Goal: Task Accomplishment & Management: Complete application form

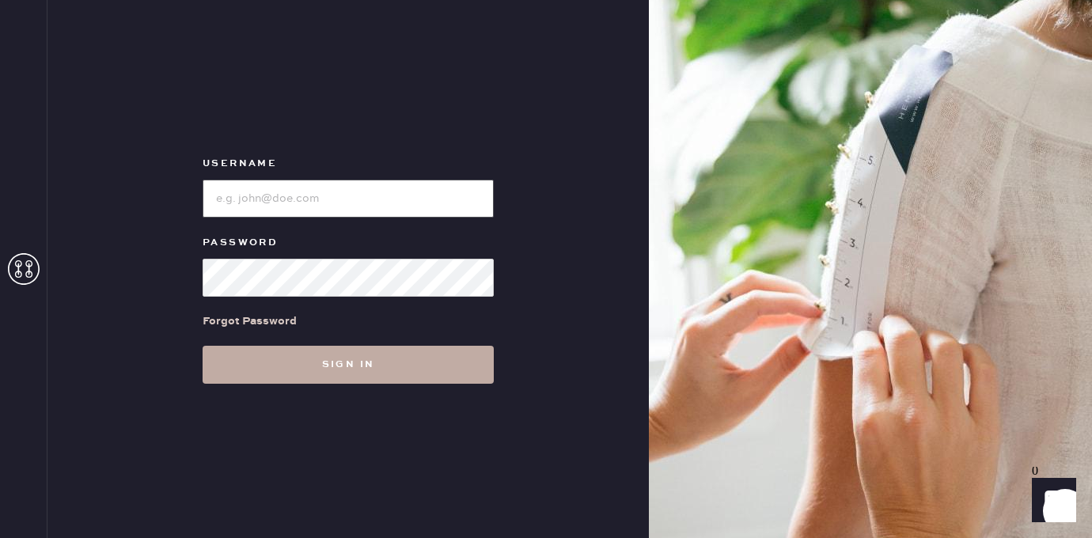
type input "[EMAIL_ADDRESS][DOMAIN_NAME]"
click at [276, 355] on button "Sign in" at bounding box center [348, 365] width 291 height 38
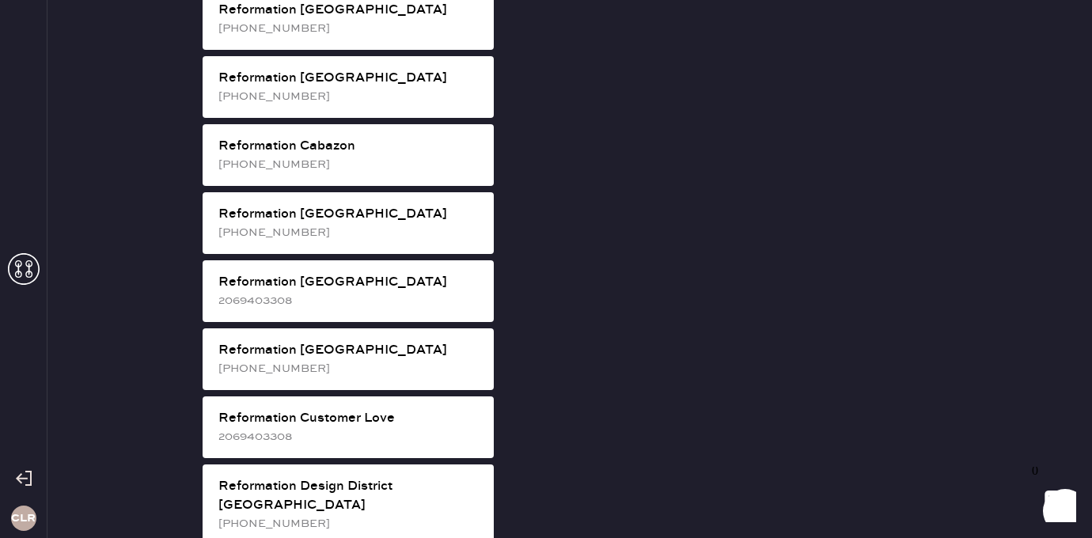
scroll to position [464, 0]
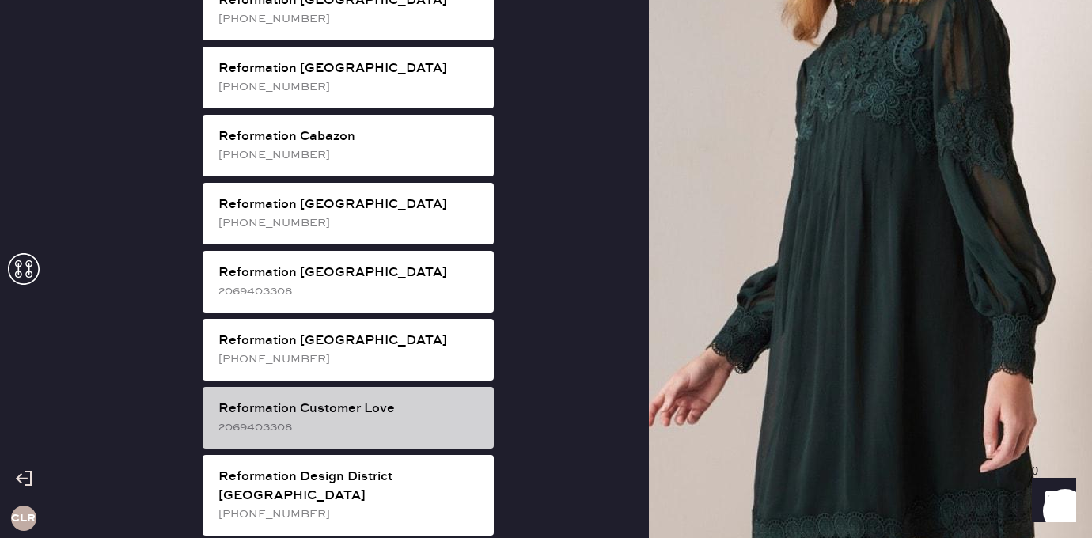
click at [402, 400] on div "Reformation Customer Love" at bounding box center [349, 409] width 263 height 19
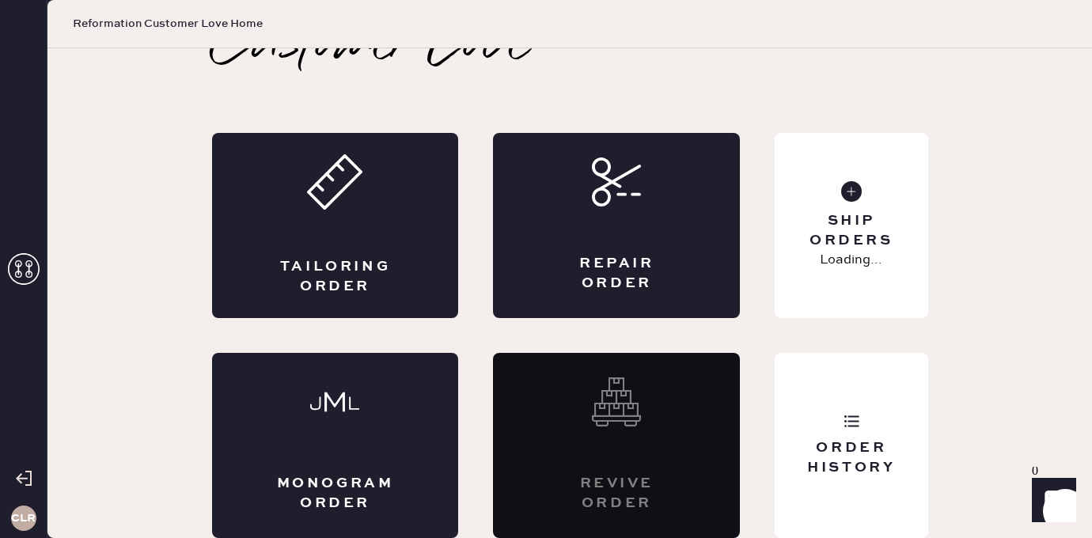
scroll to position [36, 0]
click at [593, 238] on div "Repair Order" at bounding box center [616, 225] width 247 height 185
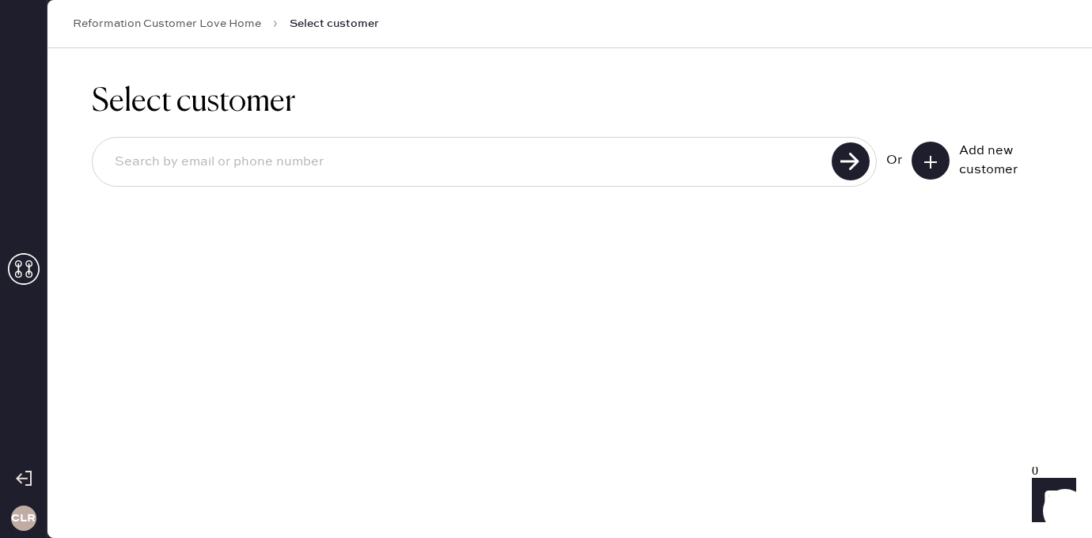
click at [923, 156] on icon at bounding box center [931, 162] width 16 height 16
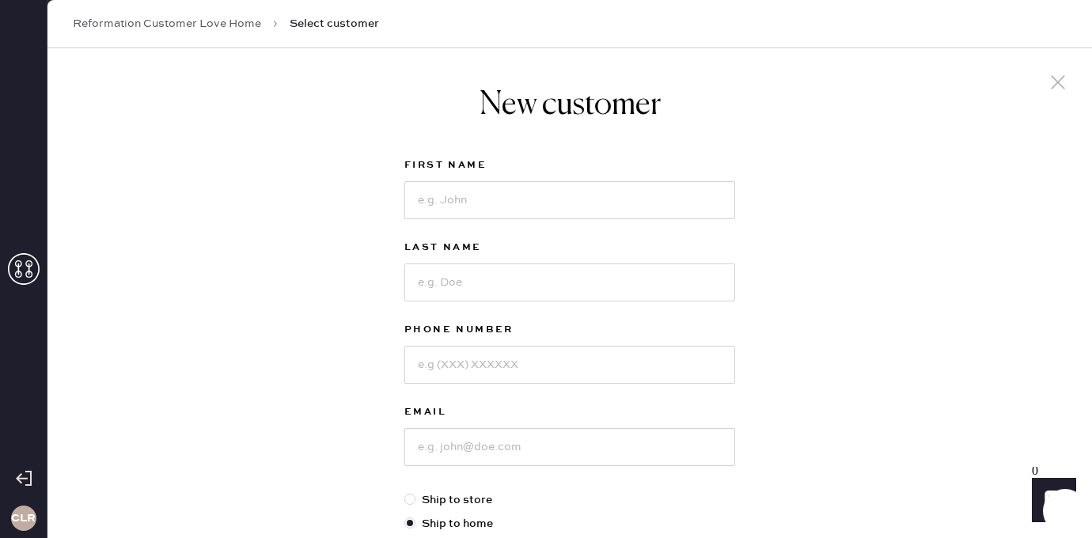
scroll to position [132, 0]
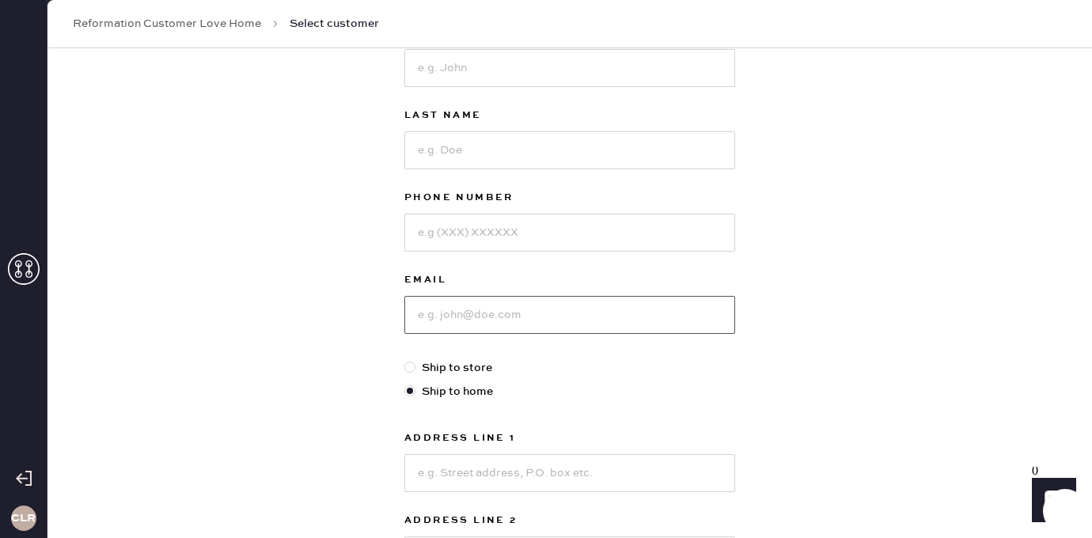
click at [479, 312] on input at bounding box center [569, 315] width 331 height 38
paste input "[EMAIL_ADDRESS][DOMAIN_NAME]"
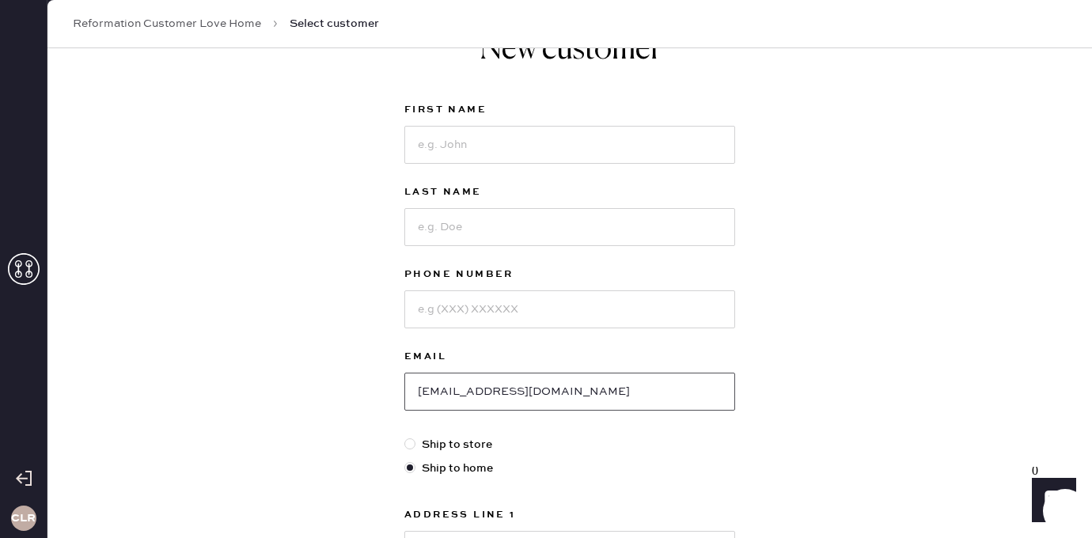
scroll to position [0, 0]
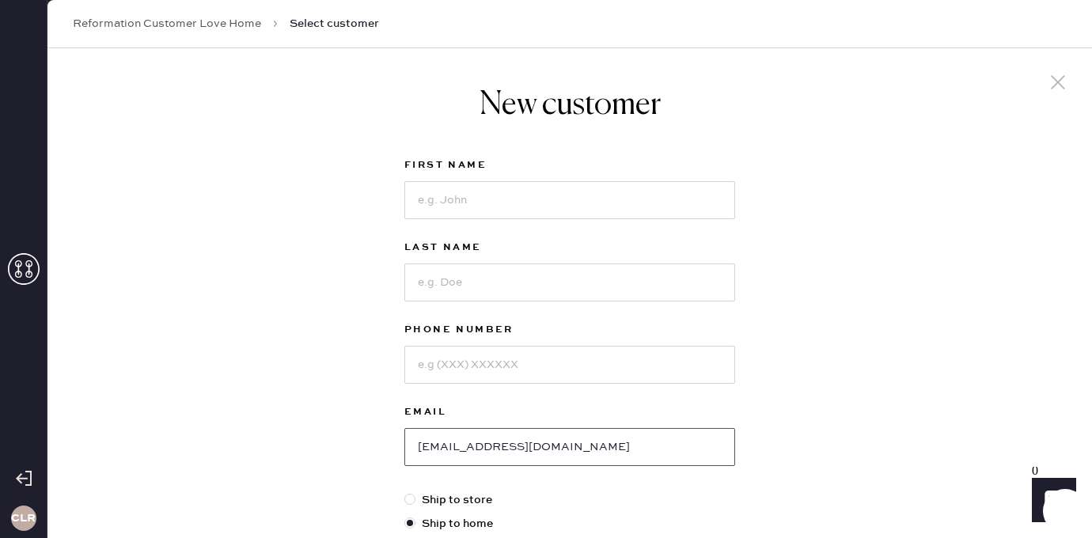
type input "[EMAIL_ADDRESS][DOMAIN_NAME]"
click at [509, 206] on input at bounding box center [569, 200] width 331 height 38
paste input "[PERSON_NAME]"
type input "[PERSON_NAME]"
click at [521, 290] on input at bounding box center [569, 282] width 331 height 38
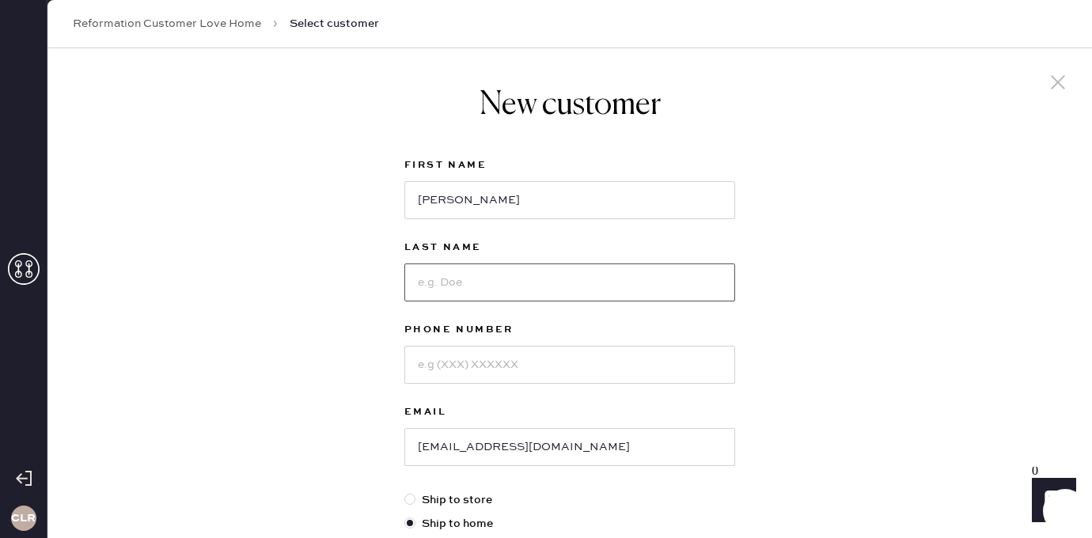
paste input "[PERSON_NAME]"
type input "[PERSON_NAME]"
click at [502, 357] on input at bounding box center [569, 365] width 331 height 38
paste input "781.307.8778"
click at [441, 363] on input "781.307.8778" at bounding box center [569, 365] width 331 height 38
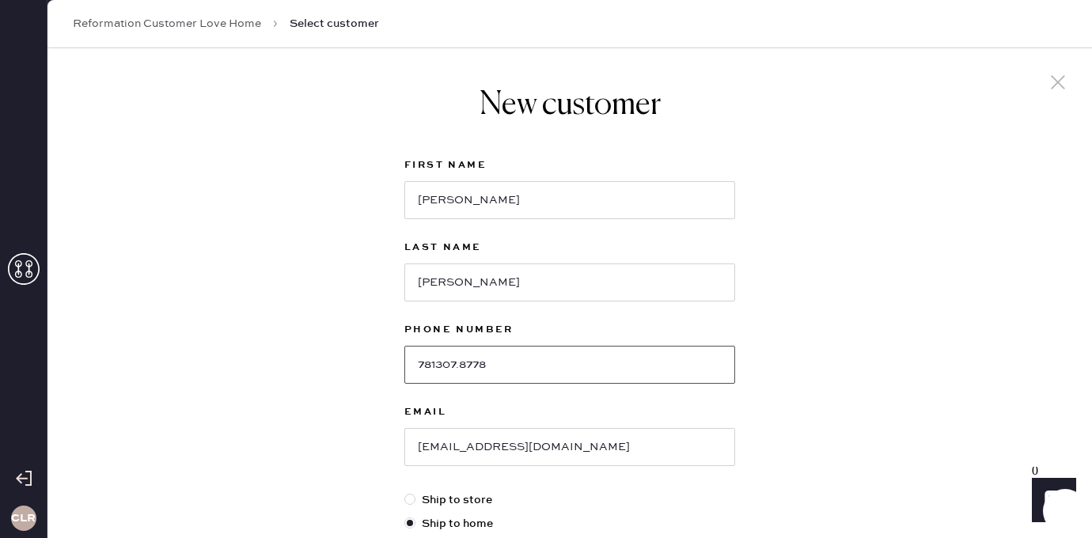
click at [464, 367] on input "781307.8778" at bounding box center [569, 365] width 331 height 38
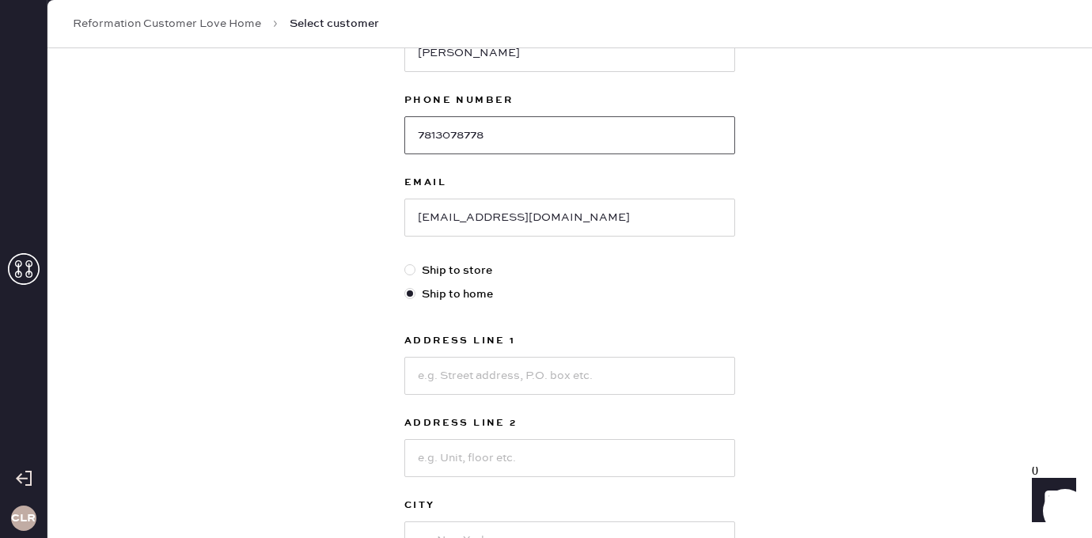
scroll to position [368, 0]
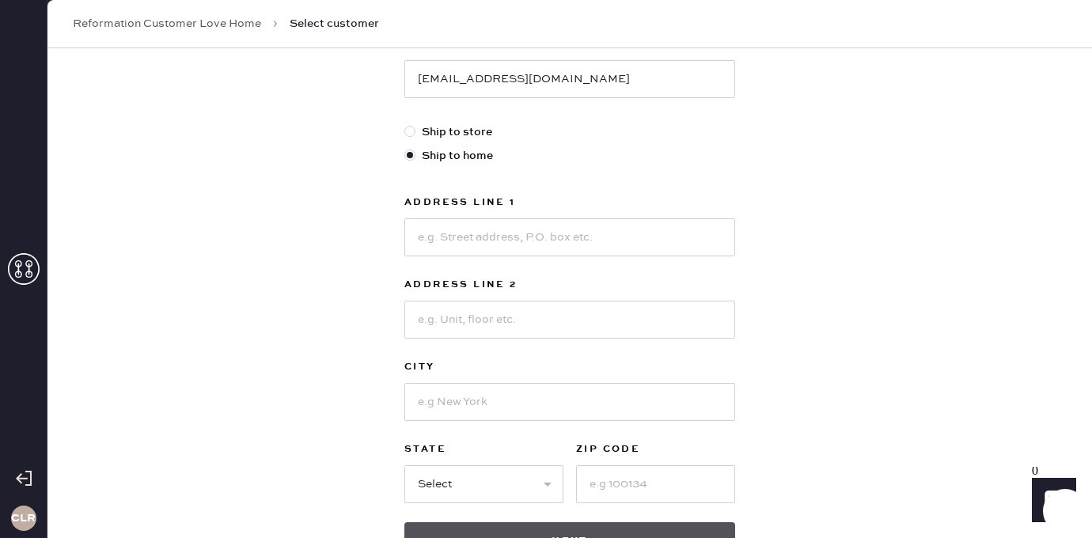
type input "7813078778"
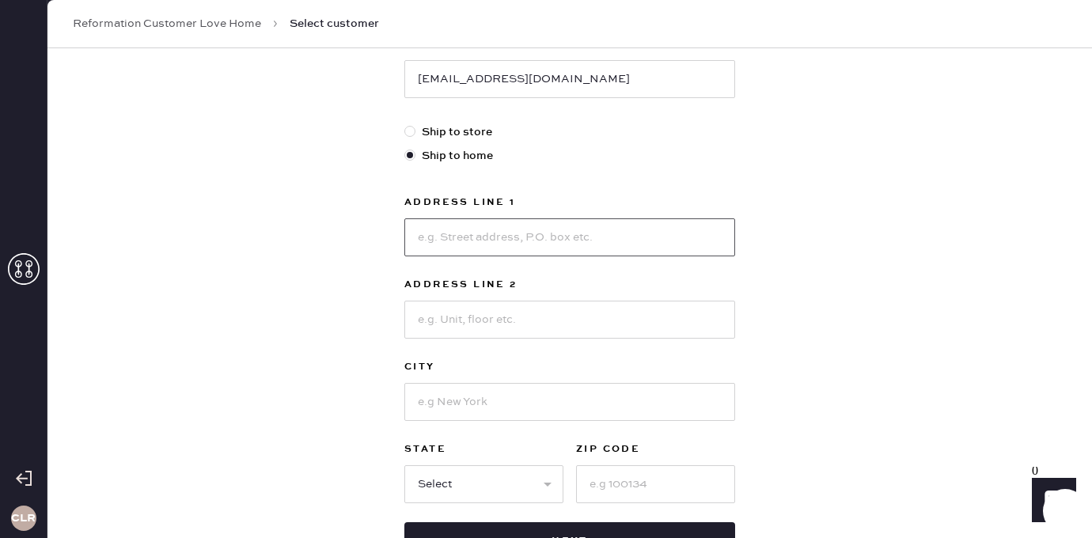
click at [525, 238] on input at bounding box center [569, 237] width 331 height 38
paste input "[STREET_ADDRESS]"
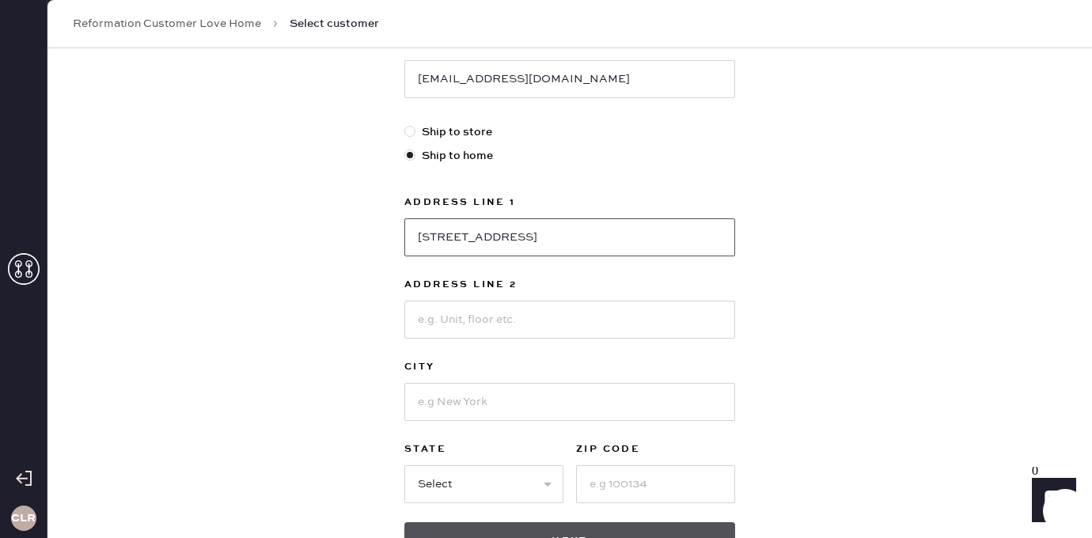
type input "[STREET_ADDRESS]"
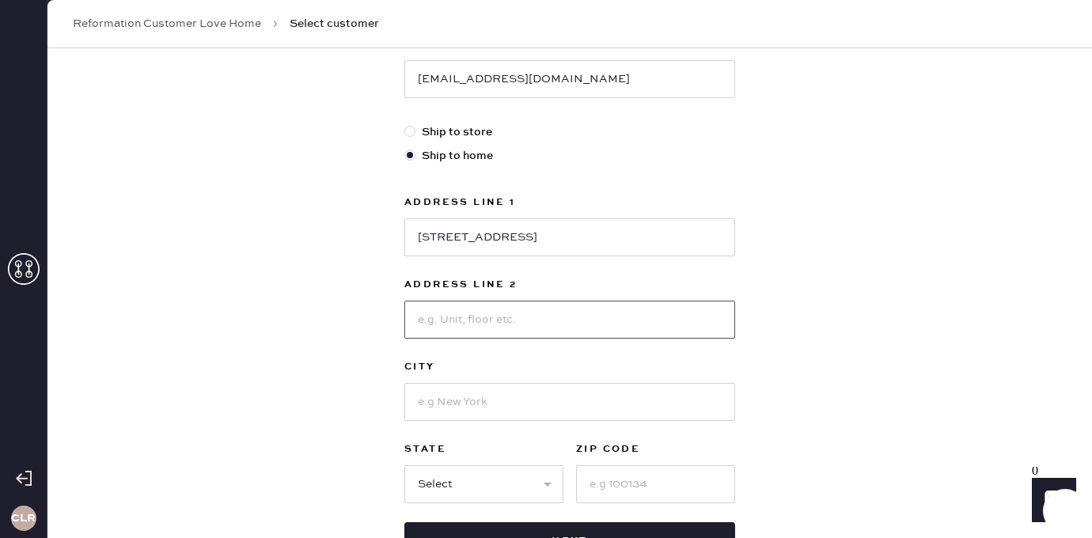
click at [518, 324] on input at bounding box center [569, 320] width 331 height 38
paste input "Apt 14H"
type input "Apt 14H"
click at [464, 397] on input at bounding box center [569, 402] width 331 height 38
paste input "[US_STATE]"
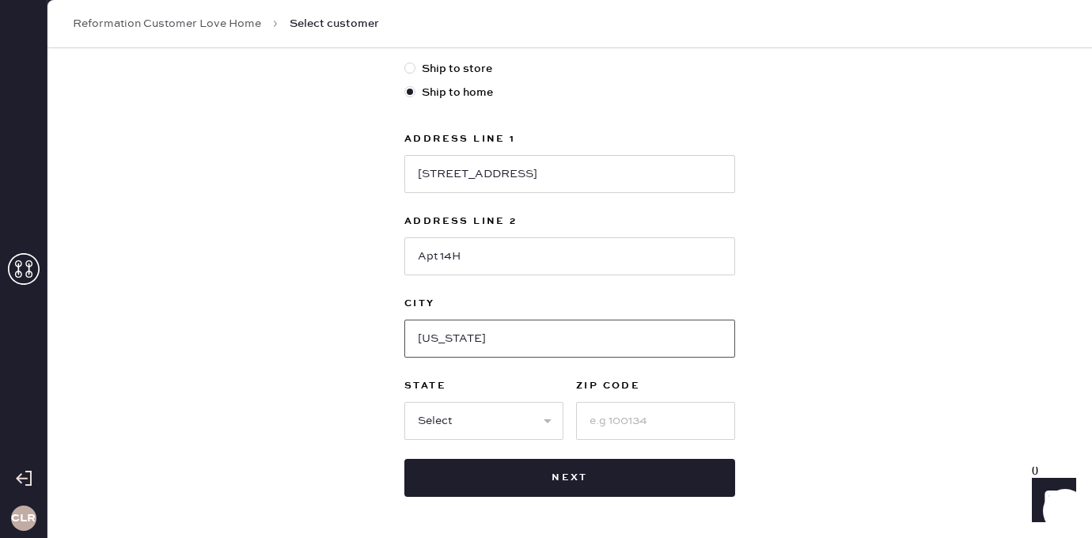
scroll to position [483, 0]
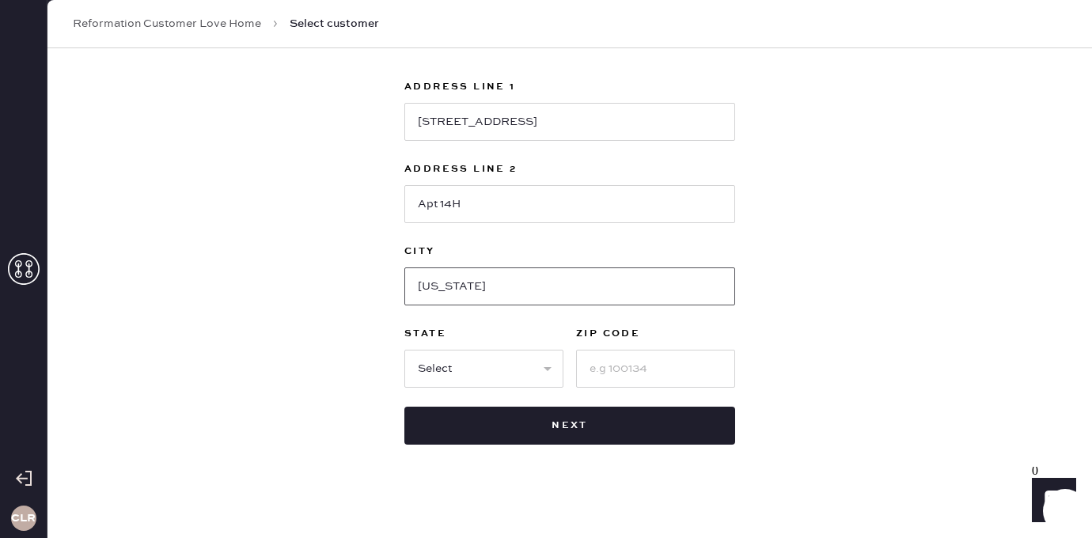
type input "[US_STATE]"
click at [478, 370] on select "Select AK AL AR AZ CA CO CT [GEOGRAPHIC_DATA] DE FL [GEOGRAPHIC_DATA] HI [GEOGR…" at bounding box center [483, 369] width 159 height 38
select select "NY"
click at [404, 350] on select "Select AK AL AR AZ CA CO CT [GEOGRAPHIC_DATA] DE FL [GEOGRAPHIC_DATA] HI [GEOGR…" at bounding box center [483, 369] width 159 height 38
click at [619, 362] on input at bounding box center [655, 369] width 159 height 38
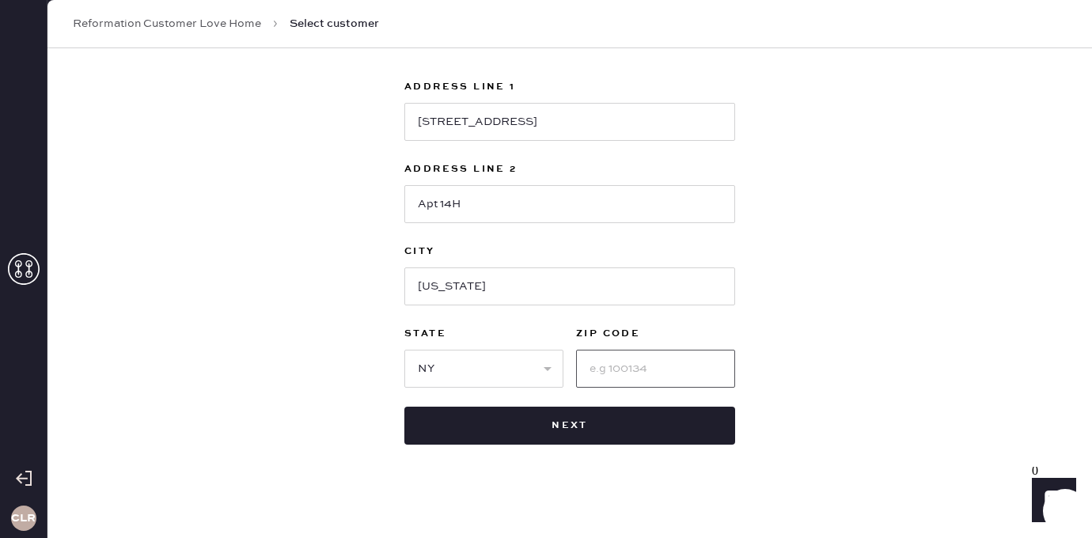
paste input "10024"
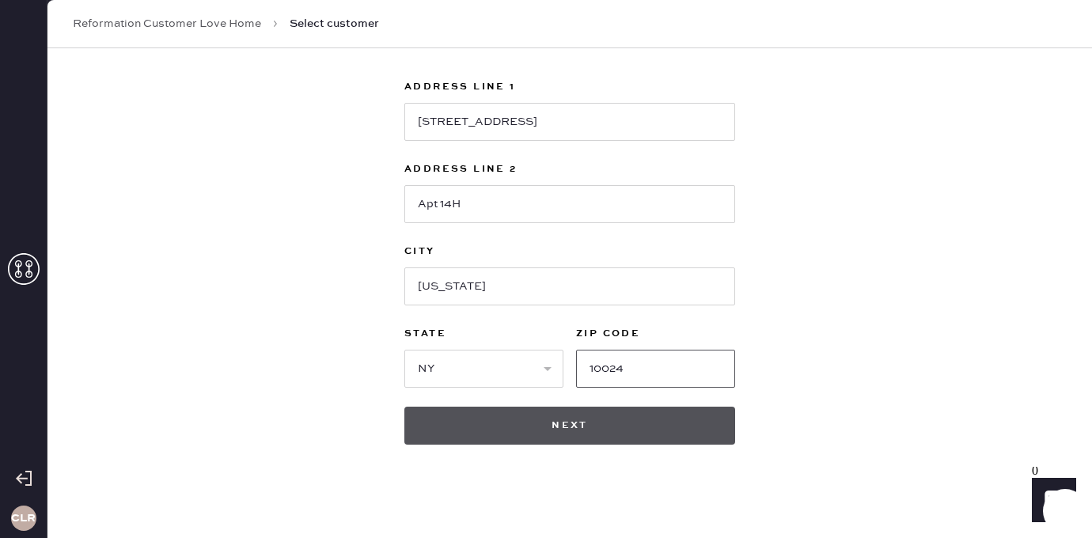
type input "10024"
click at [579, 424] on button "Next" at bounding box center [569, 426] width 331 height 38
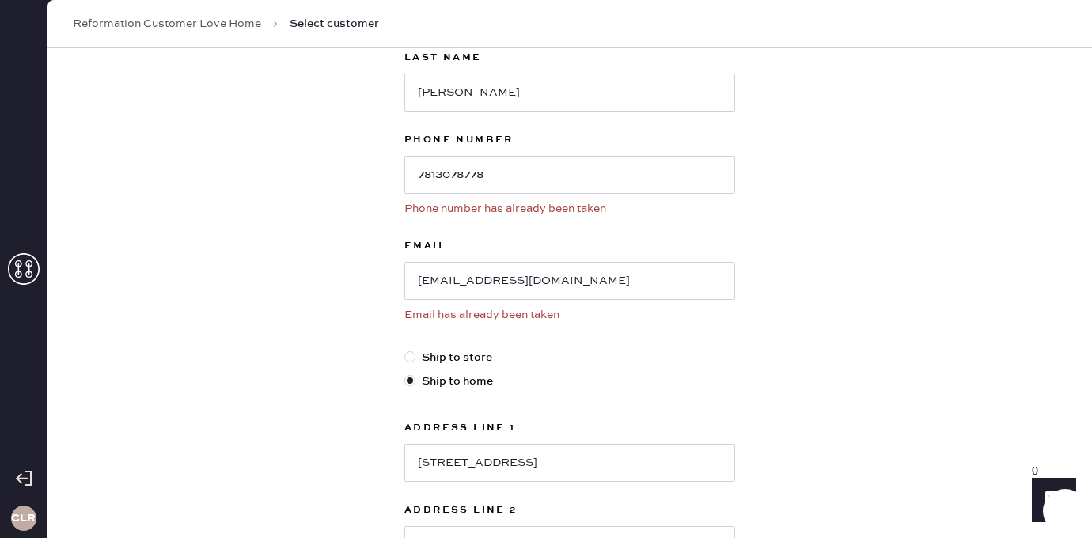
scroll to position [46, 0]
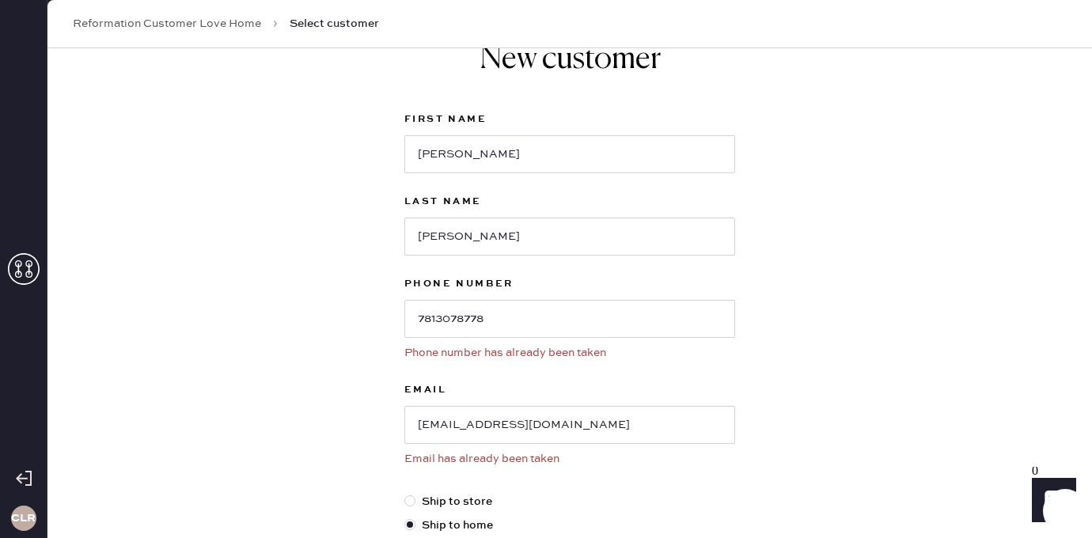
click at [594, 392] on label "Email" at bounding box center [569, 390] width 331 height 19
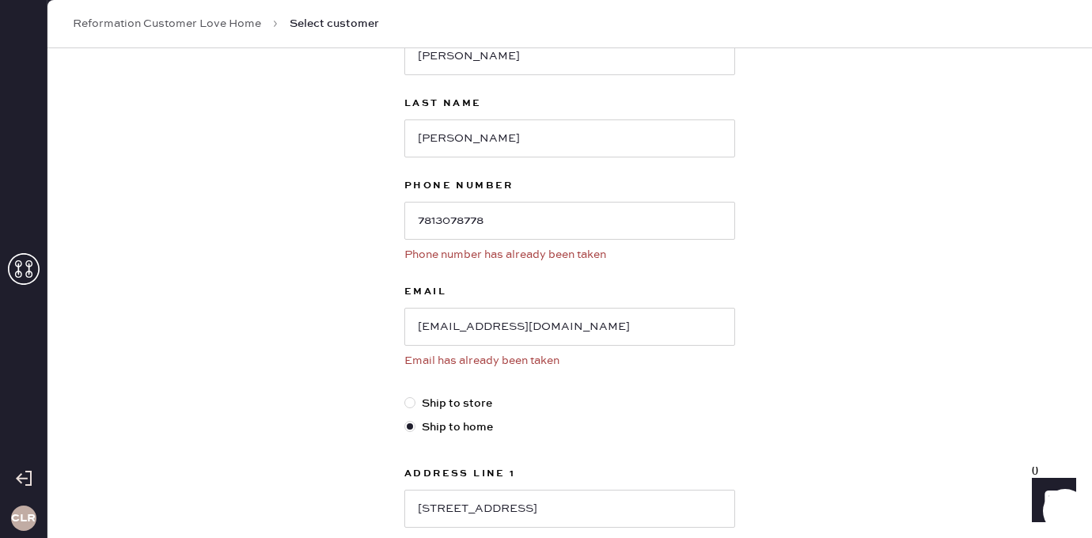
scroll to position [0, 0]
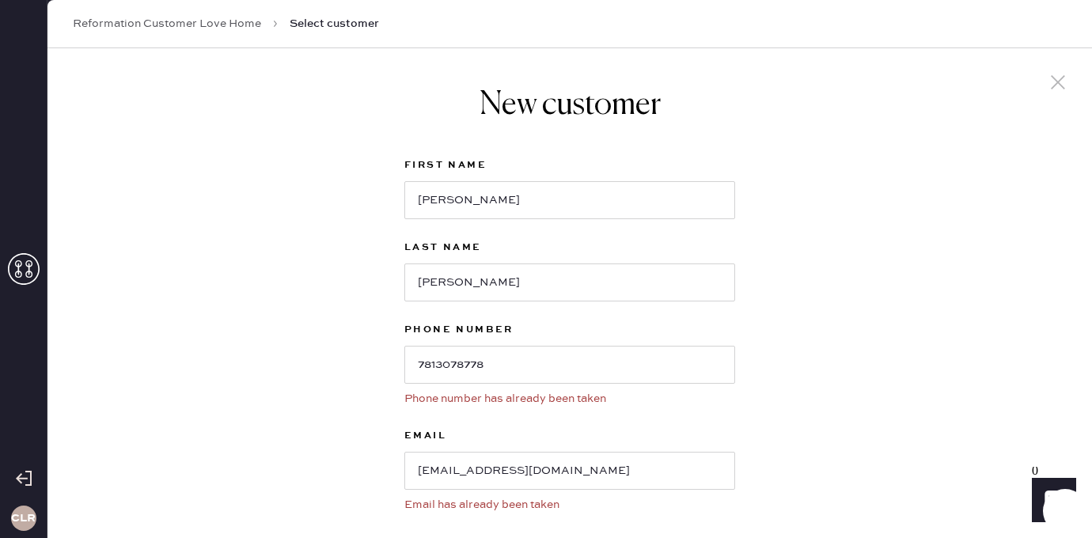
click at [231, 17] on link "Reformation Customer Love Home" at bounding box center [167, 24] width 188 height 16
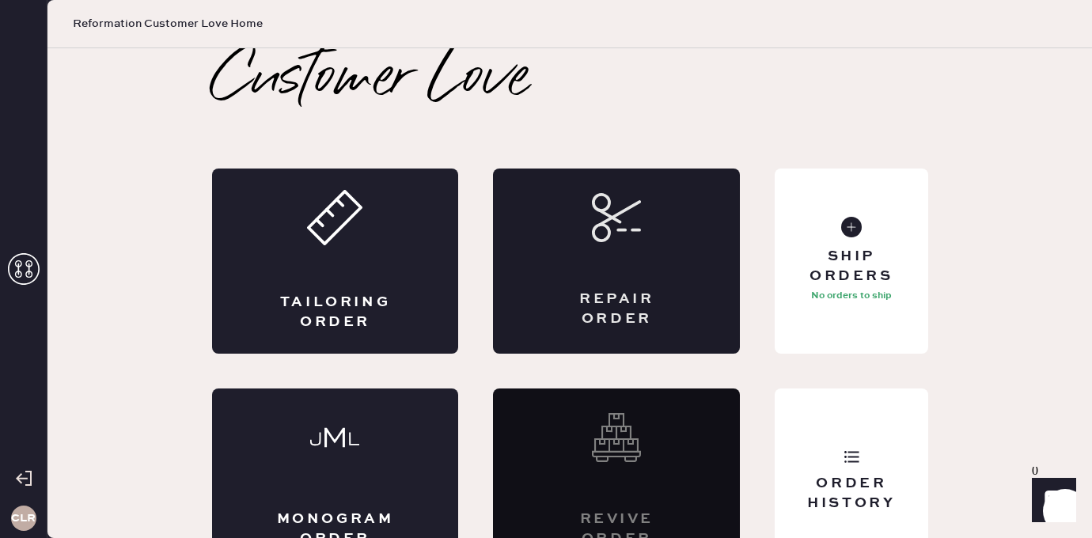
click at [649, 261] on div "Repair Order" at bounding box center [616, 261] width 247 height 185
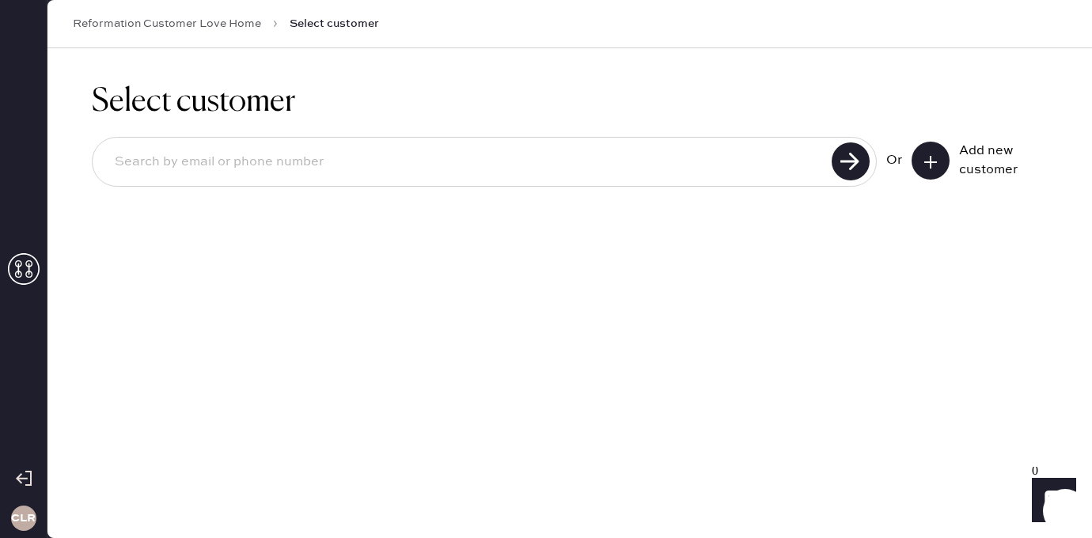
click at [454, 153] on input at bounding box center [464, 162] width 725 height 36
paste input "[EMAIL_ADDRESS][DOMAIN_NAME]"
type input "[EMAIL_ADDRESS][DOMAIN_NAME]"
click at [846, 161] on use at bounding box center [851, 161] width 38 height 38
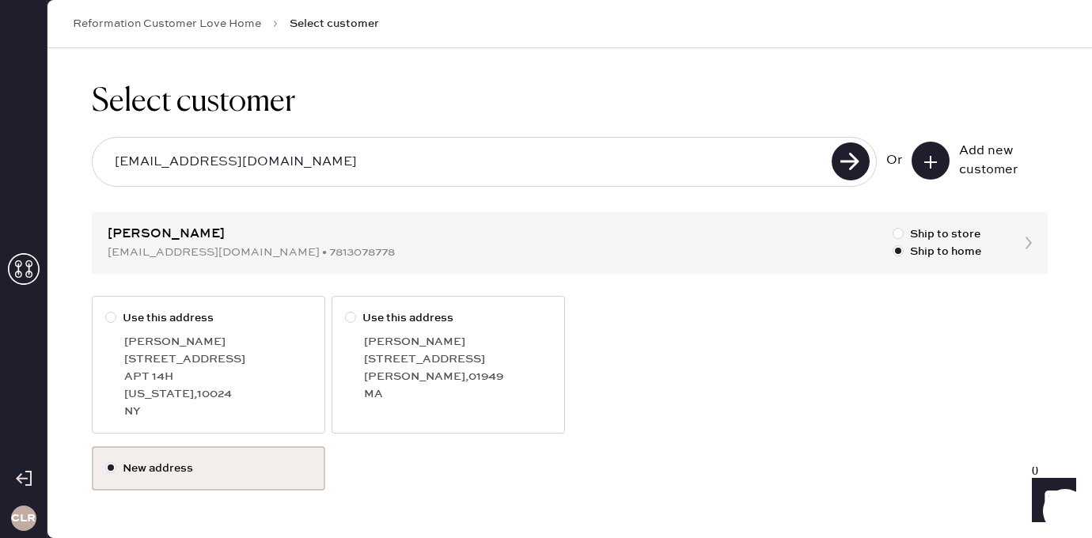
click at [201, 349] on div "[PERSON_NAME]" at bounding box center [218, 341] width 188 height 17
click at [106, 310] on input "Use this address" at bounding box center [105, 309] width 1 height 1
radio input "true"
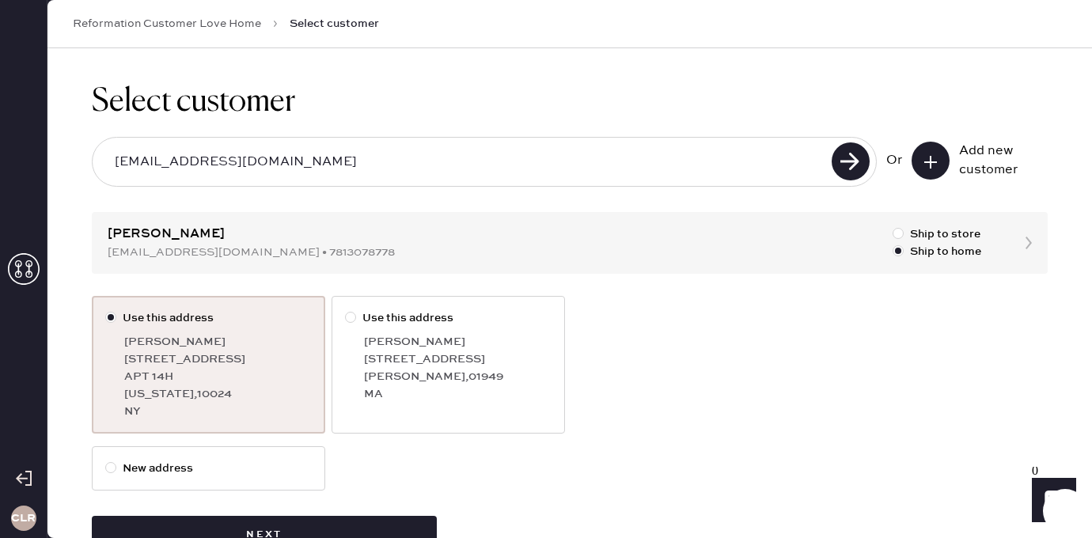
scroll to position [51, 0]
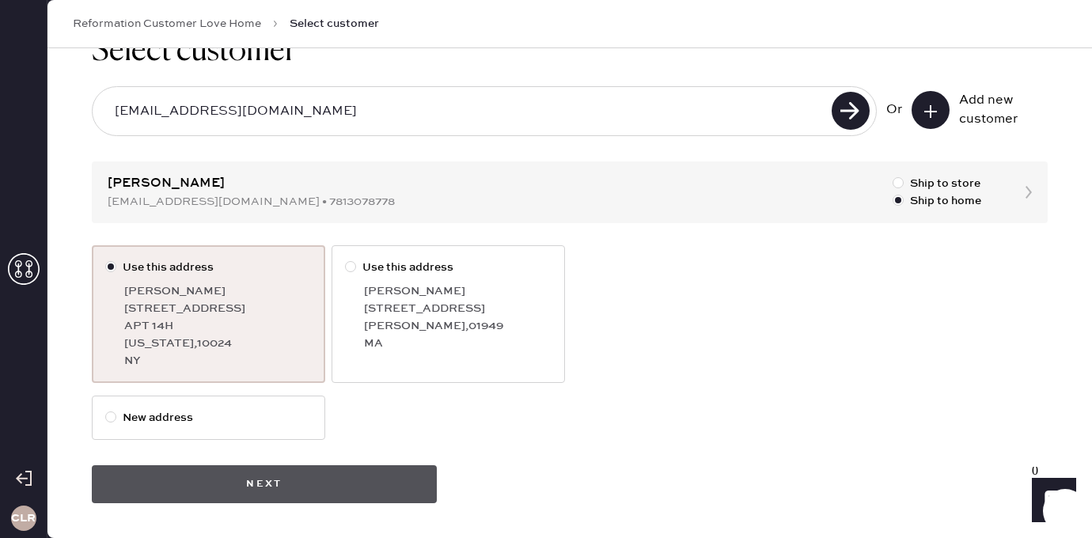
click at [262, 477] on button "Next" at bounding box center [264, 484] width 345 height 38
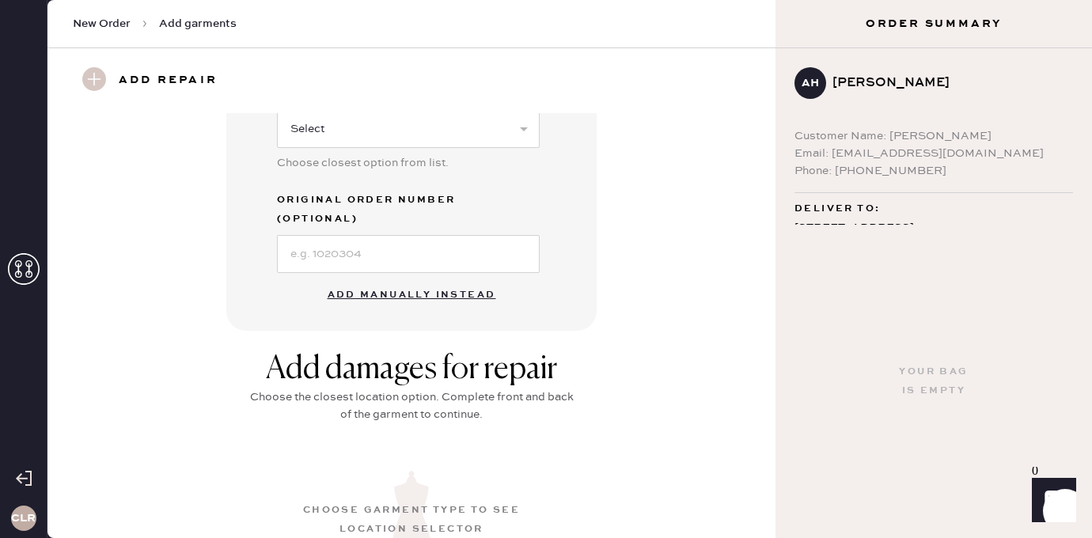
click at [414, 279] on button "Add manually instead" at bounding box center [412, 295] width 188 height 32
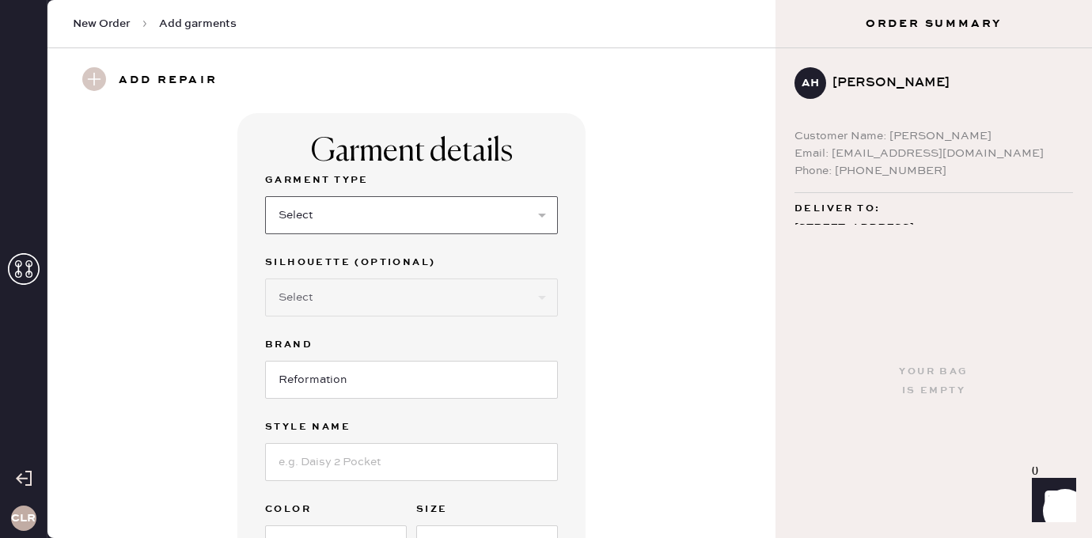
click at [448, 211] on select "Select Basic Skirt Jeans Leggings Pants Shorts Basic Sleeved Dress Basic Sleeve…" at bounding box center [411, 215] width 293 height 38
select select "7"
click at [265, 196] on select "Select Basic Skirt Jeans Leggings Pants Shorts Basic Sleeved Dress Basic Sleeve…" at bounding box center [411, 215] width 293 height 38
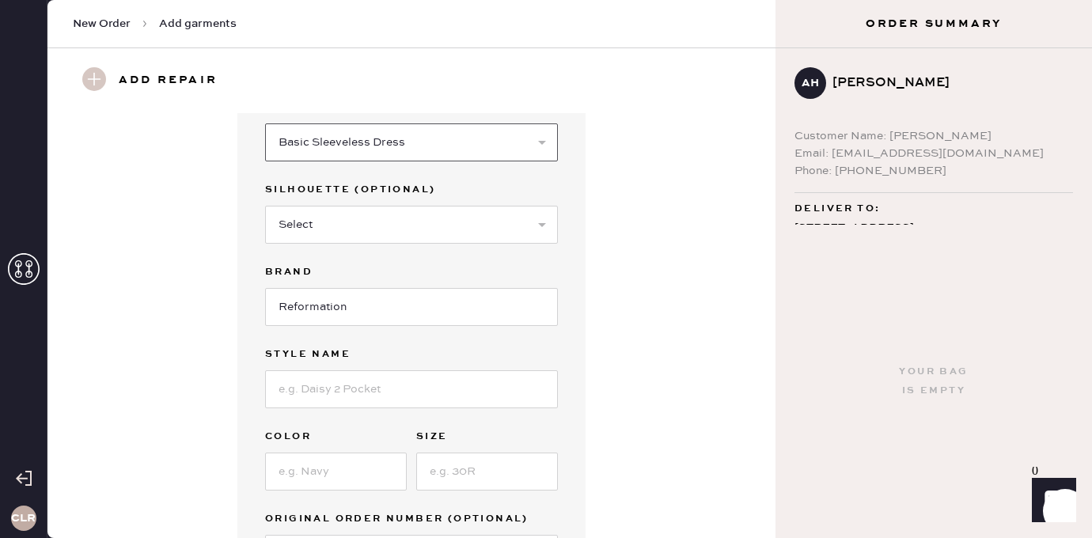
scroll to position [110, 0]
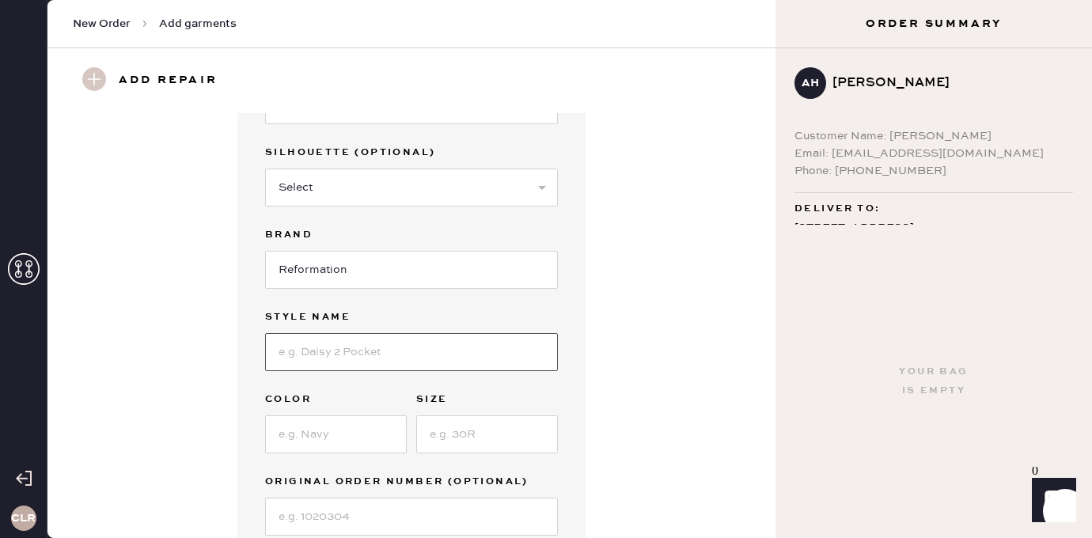
click at [374, 347] on input at bounding box center [411, 352] width 293 height 38
paste input "Jessi Linen Dress"
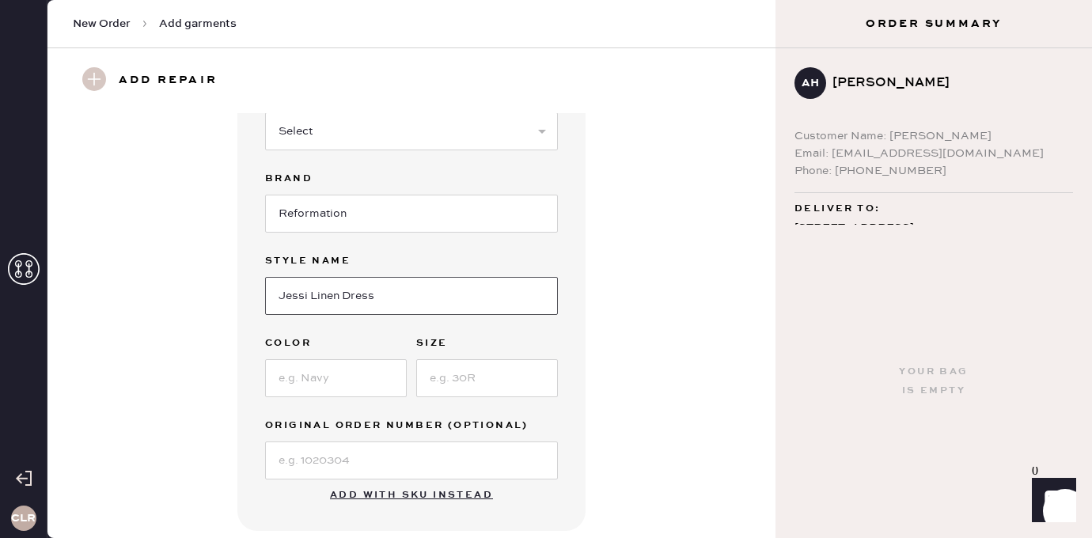
scroll to position [241, 0]
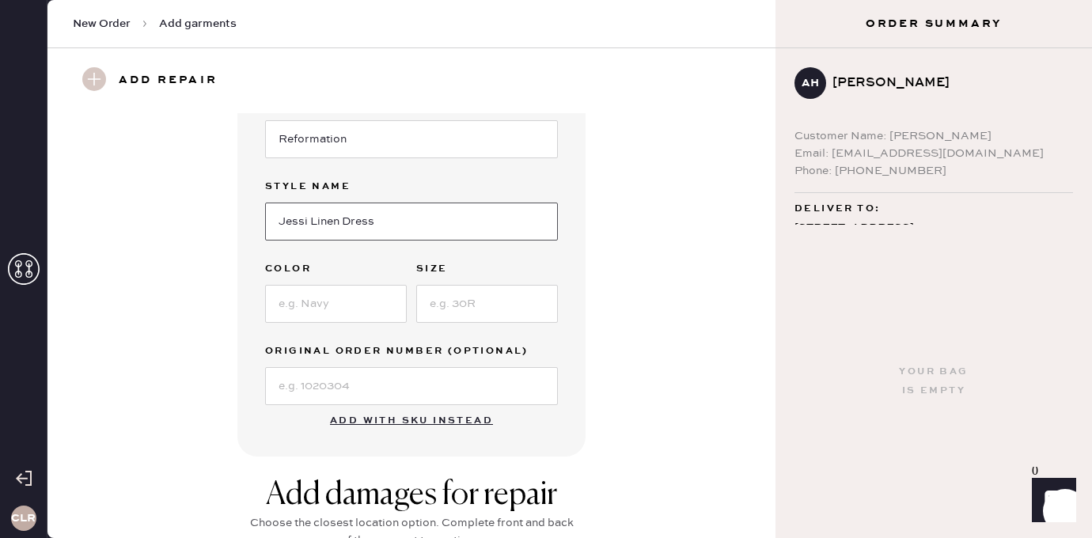
type input "Jessi Linen Dress"
click at [385, 288] on input at bounding box center [336, 304] width 142 height 38
paste input "Poolside"
type input "Poolside"
click at [472, 308] on input at bounding box center [487, 304] width 142 height 38
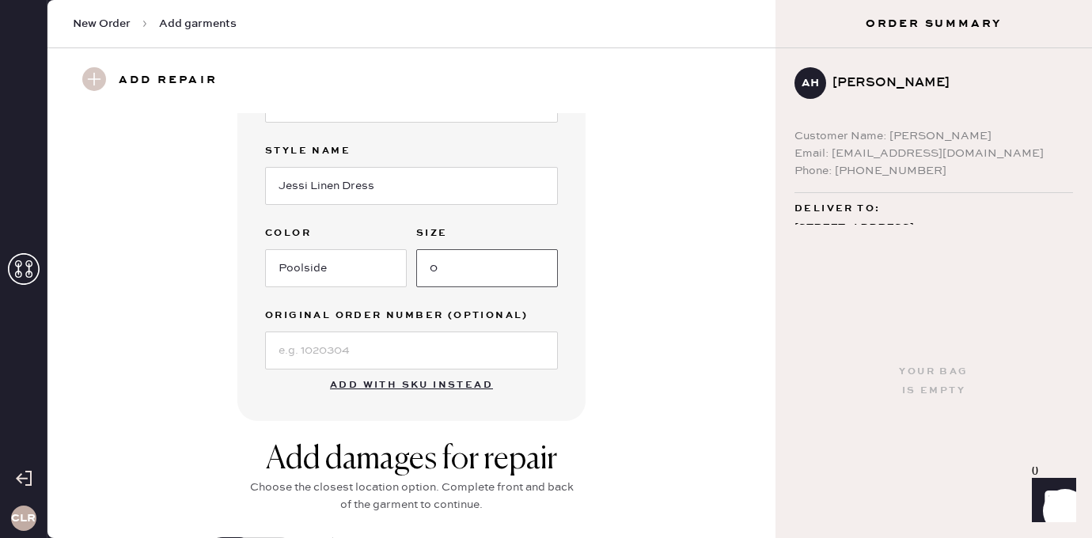
scroll to position [327, 0]
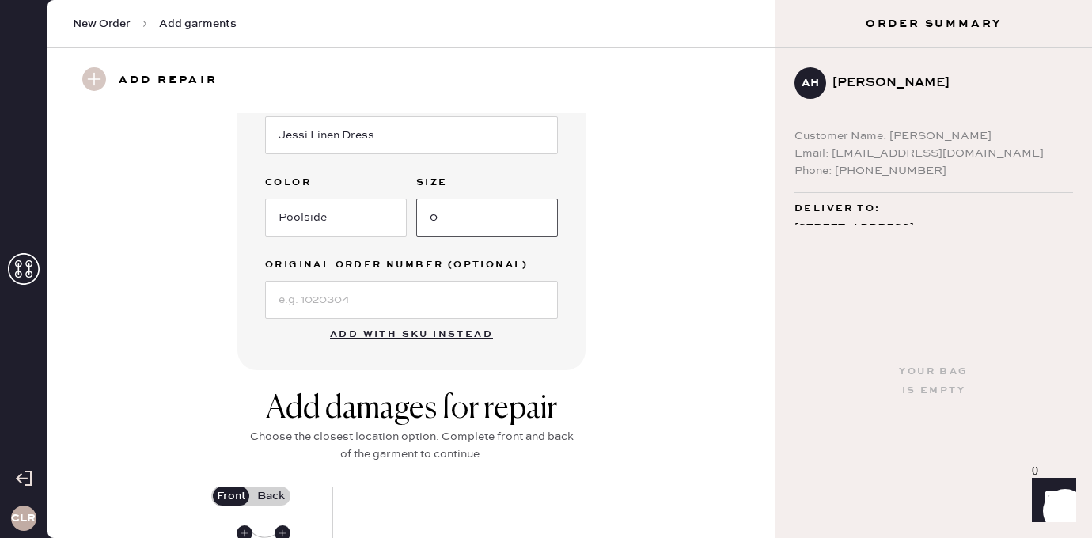
type input "0"
click at [383, 309] on input at bounding box center [411, 300] width 293 height 38
click at [470, 296] on input at bounding box center [411, 300] width 293 height 38
paste input "S01346650"
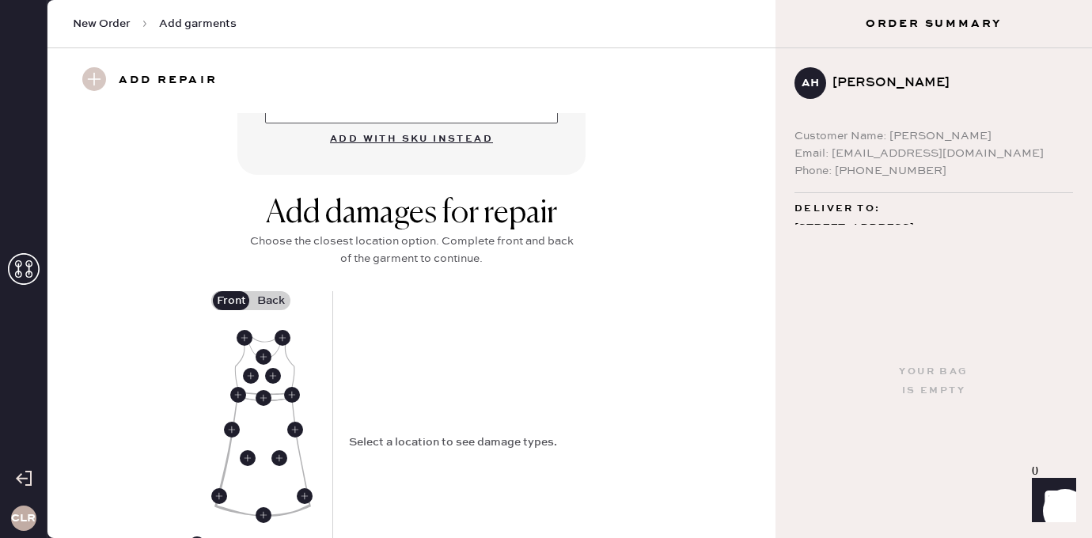
scroll to position [653, 0]
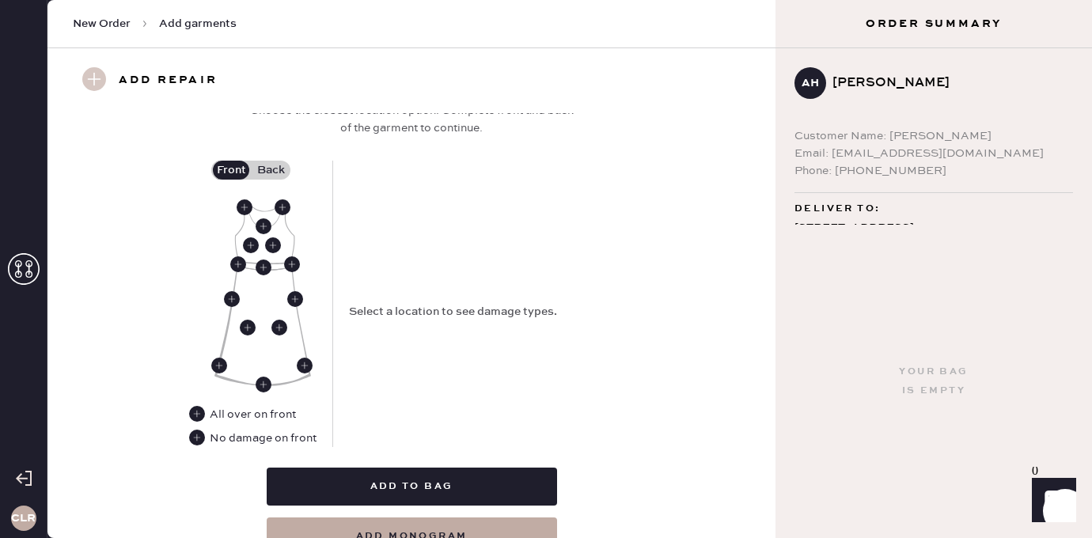
type input "S01346650"
click at [241, 439] on div "No damage on front" at bounding box center [263, 438] width 107 height 17
click at [189, 438] on use at bounding box center [197, 438] width 16 height 16
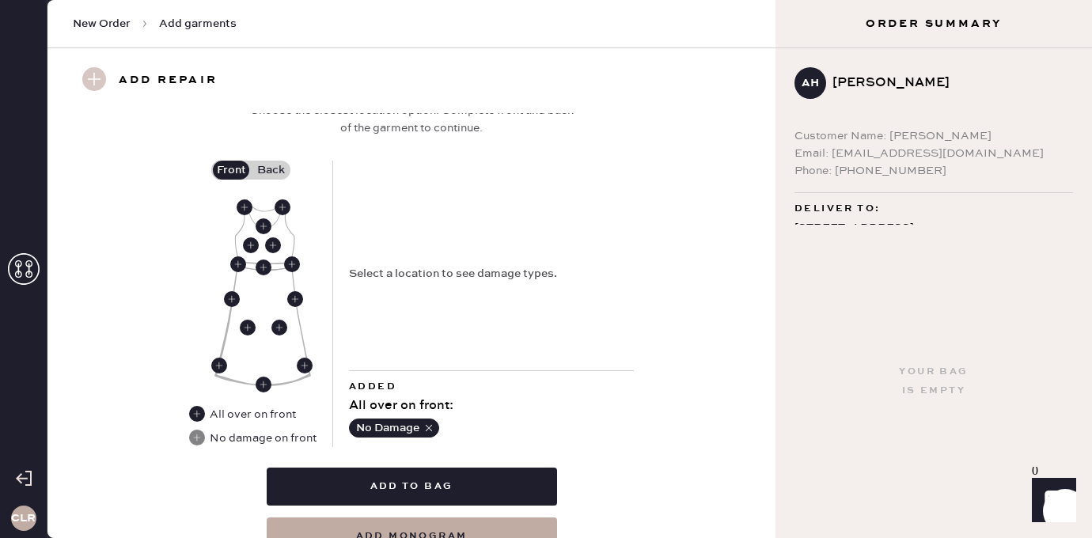
click at [270, 172] on label "Back" at bounding box center [271, 170] width 40 height 19
click at [271, 170] on input "Back" at bounding box center [271, 170] width 0 height 0
click at [269, 216] on use at bounding box center [267, 211] width 16 height 16
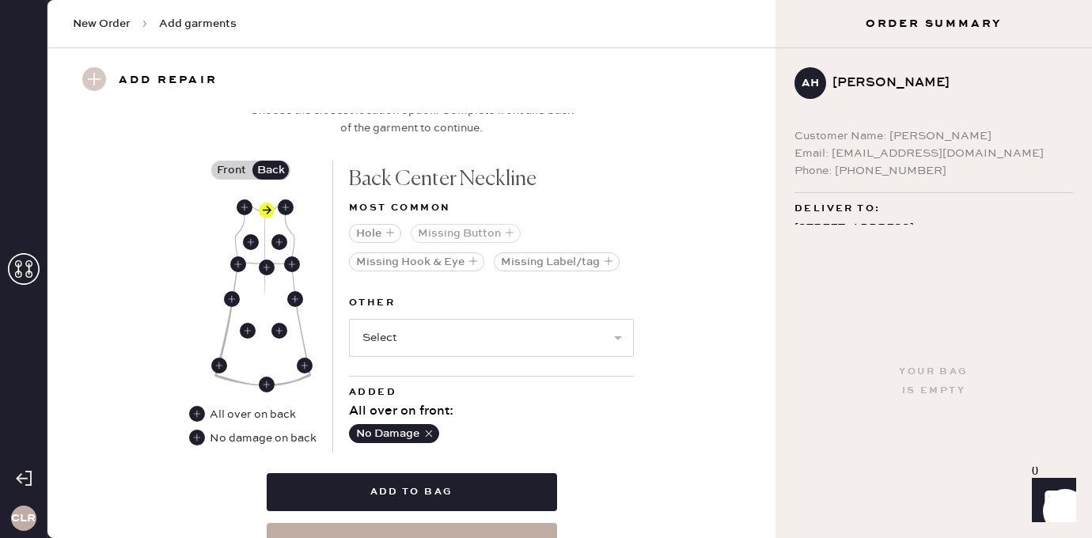
click at [473, 229] on button "Missing Button" at bounding box center [466, 233] width 110 height 19
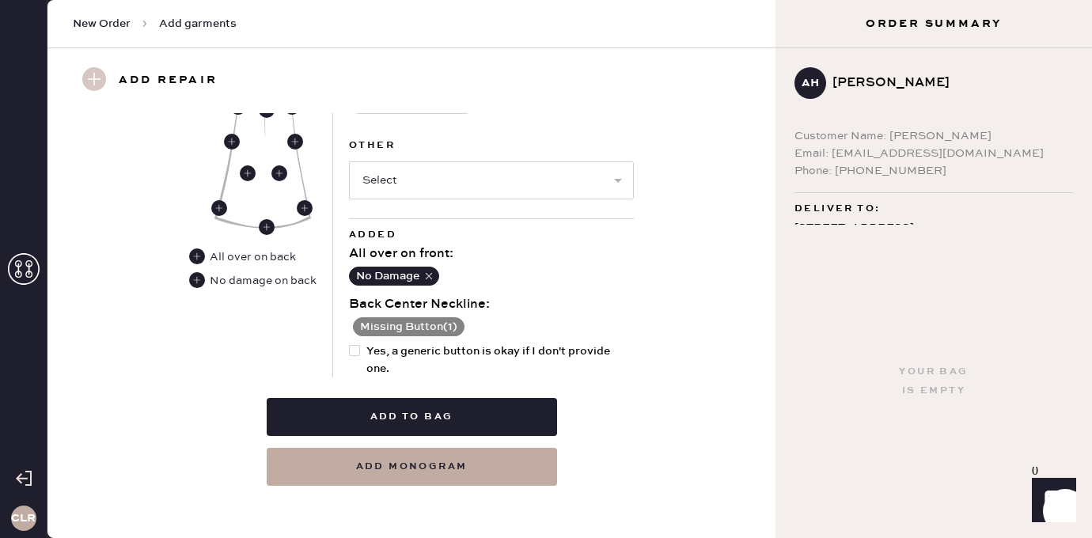
scroll to position [815, 0]
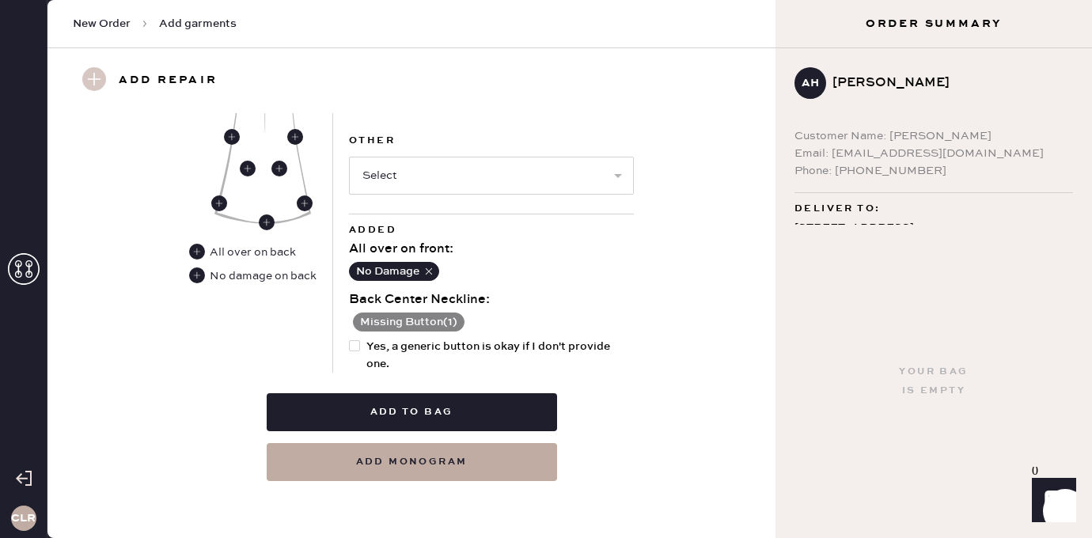
click at [357, 347] on div at bounding box center [354, 345] width 11 height 11
click at [350, 339] on input "Yes, a generic button is okay if I don't provide one." at bounding box center [349, 338] width 1 height 1
checkbox input "true"
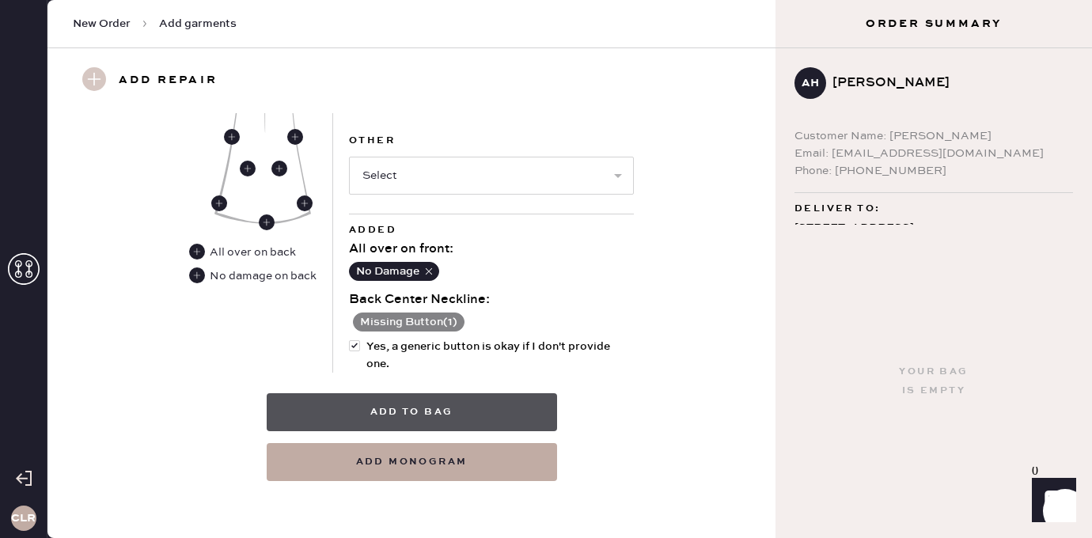
click at [420, 409] on button "Add to bag" at bounding box center [412, 412] width 290 height 38
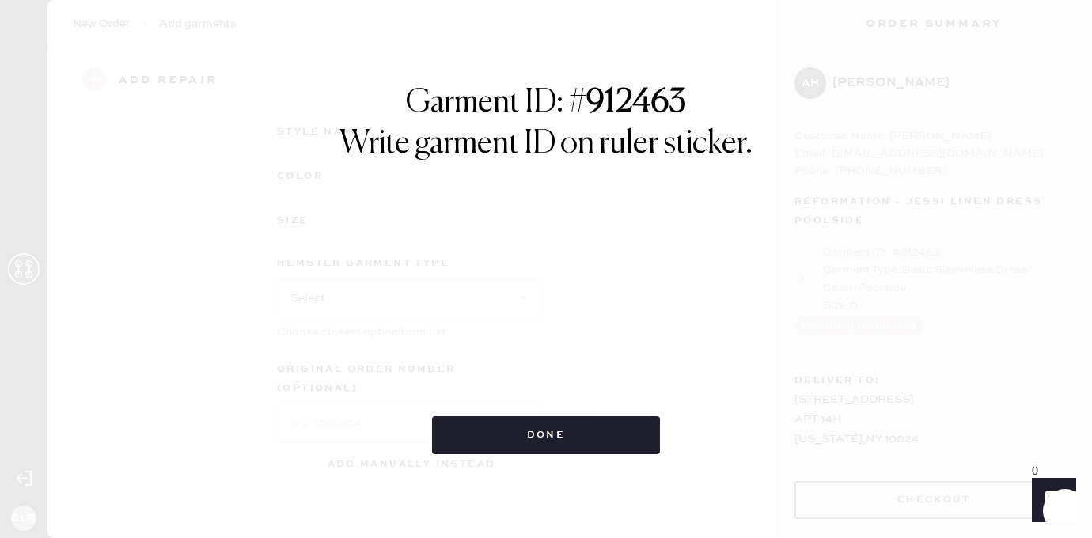
scroll to position [241, 0]
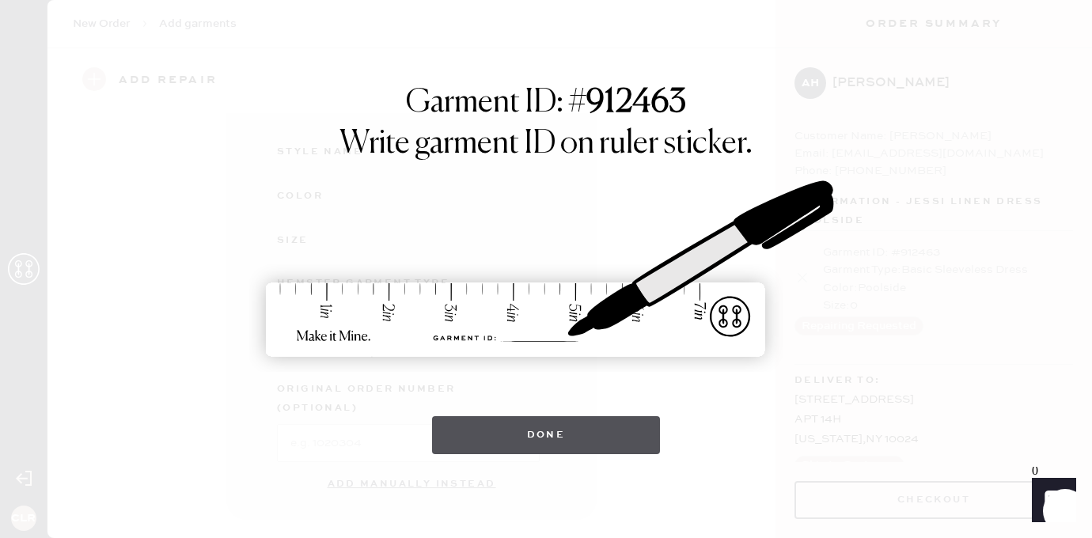
click at [581, 430] on button "Done" at bounding box center [546, 435] width 229 height 38
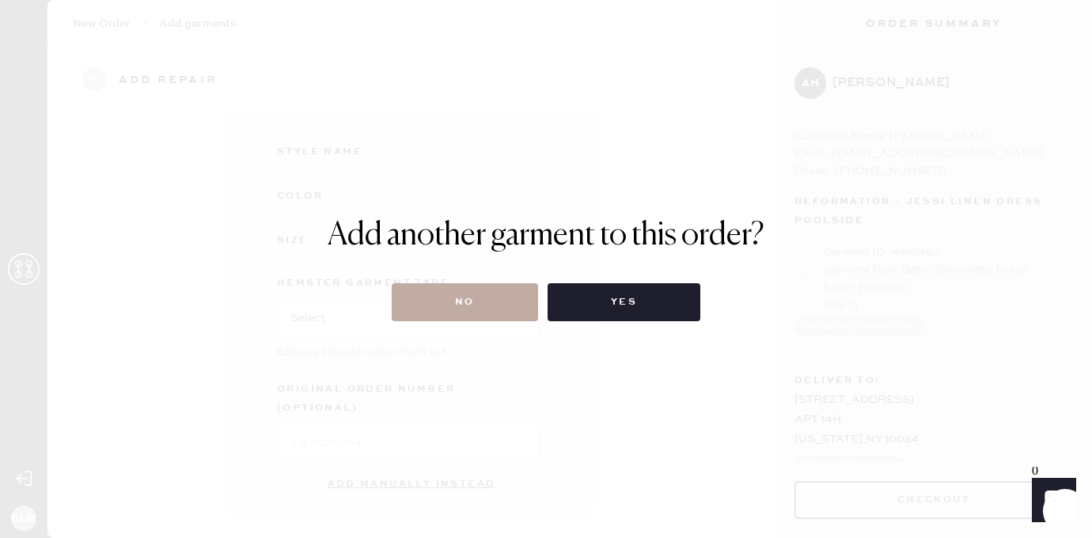
click at [475, 302] on button "No" at bounding box center [465, 302] width 146 height 38
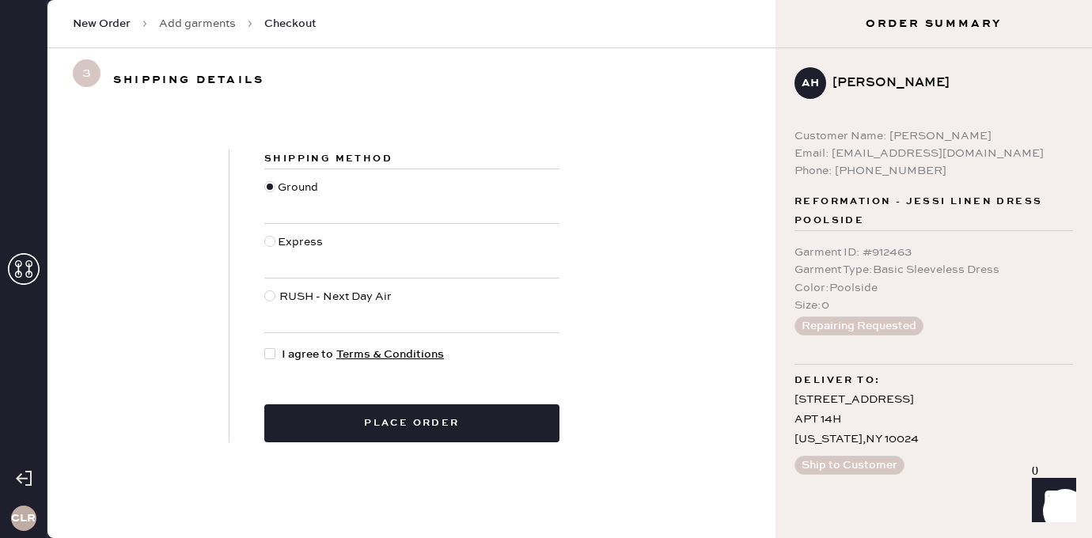
click at [271, 349] on div at bounding box center [269, 353] width 11 height 11
click at [265, 347] on input "I agree to Terms & Conditions" at bounding box center [264, 346] width 1 height 1
checkbox input "true"
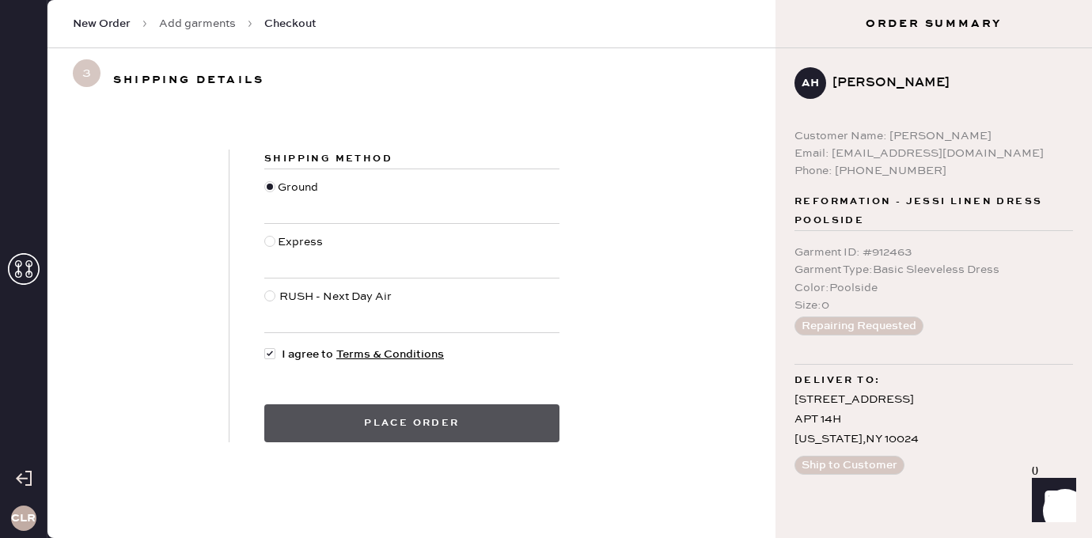
click at [400, 416] on button "Place order" at bounding box center [411, 423] width 295 height 38
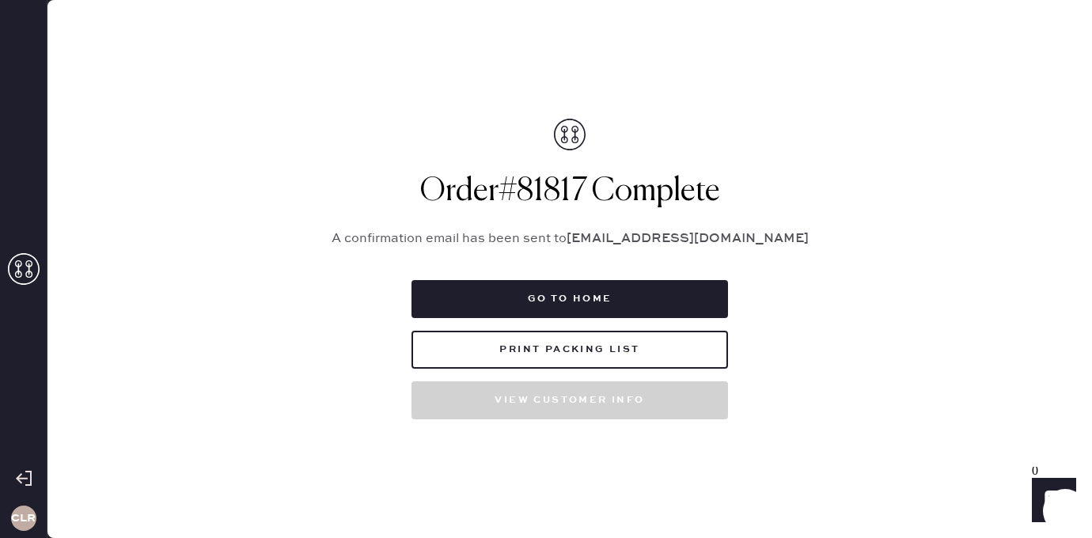
click at [555, 185] on h1 "Order # 81817 Complete" at bounding box center [570, 192] width 514 height 38
copy h1 "81817"
click at [567, 350] on button "Print Packing List" at bounding box center [569, 350] width 317 height 38
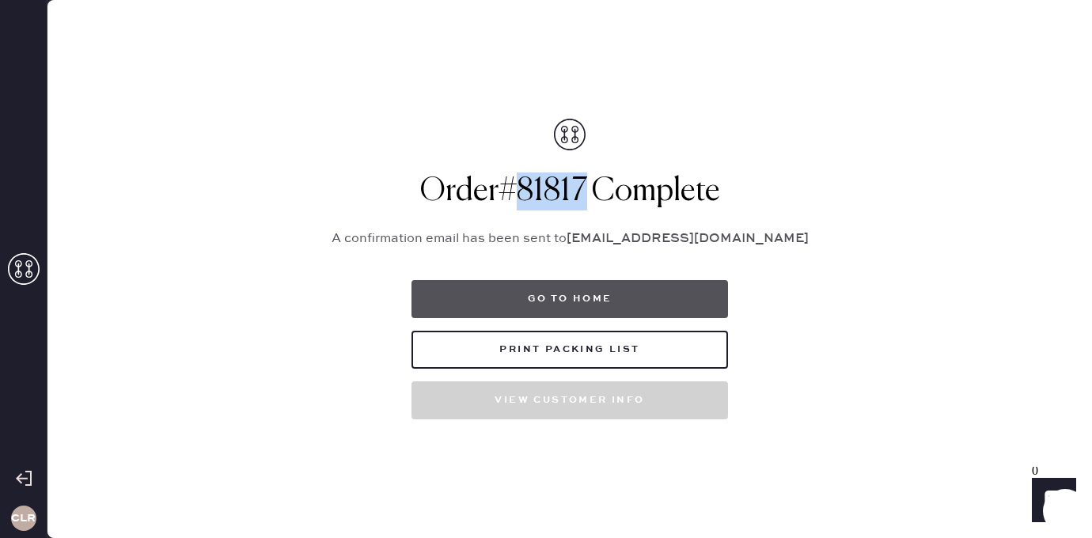
click at [550, 303] on button "Go to home" at bounding box center [569, 299] width 317 height 38
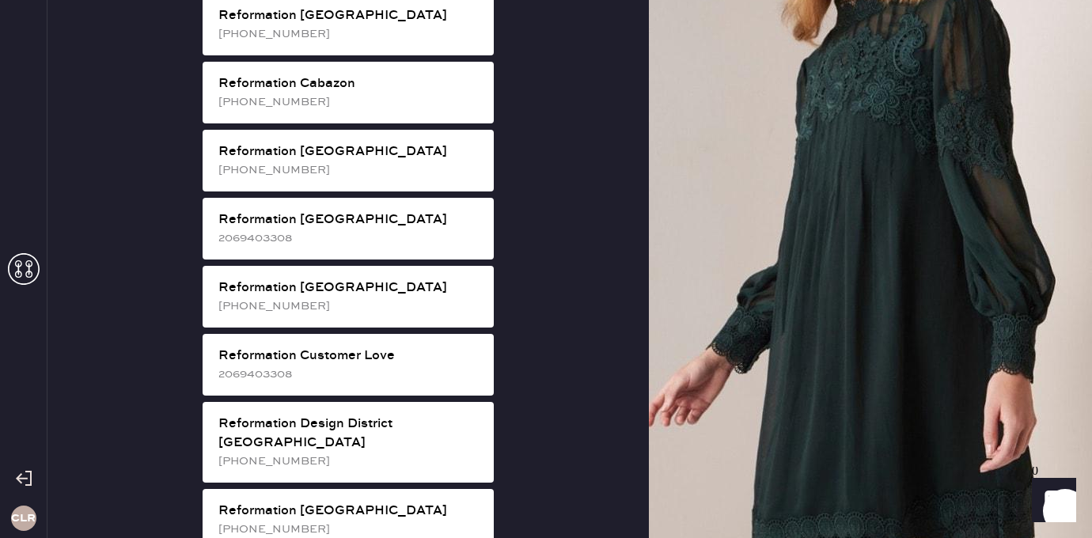
scroll to position [554, 0]
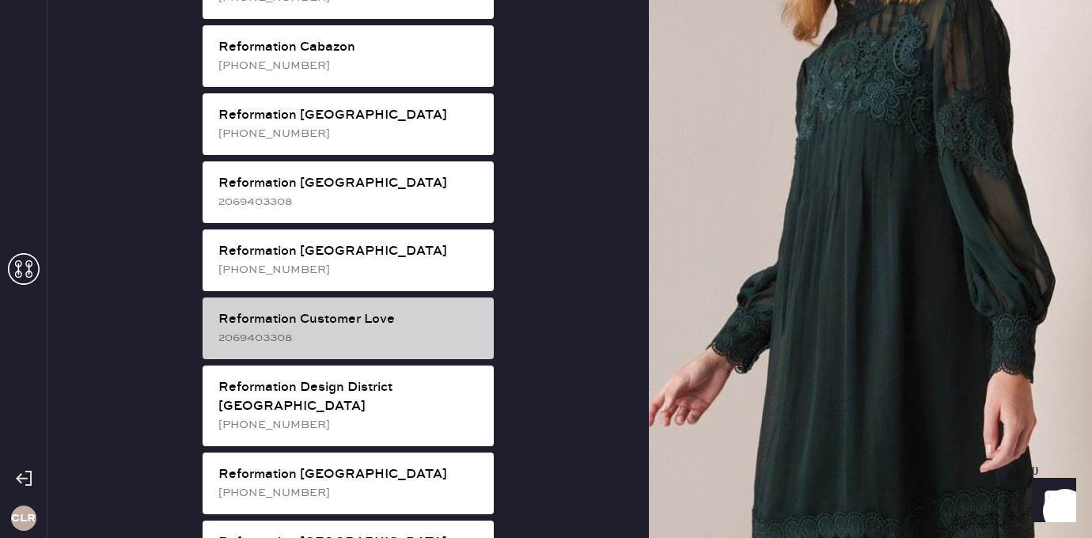
click at [352, 310] on div "Reformation Customer Love" at bounding box center [349, 319] width 263 height 19
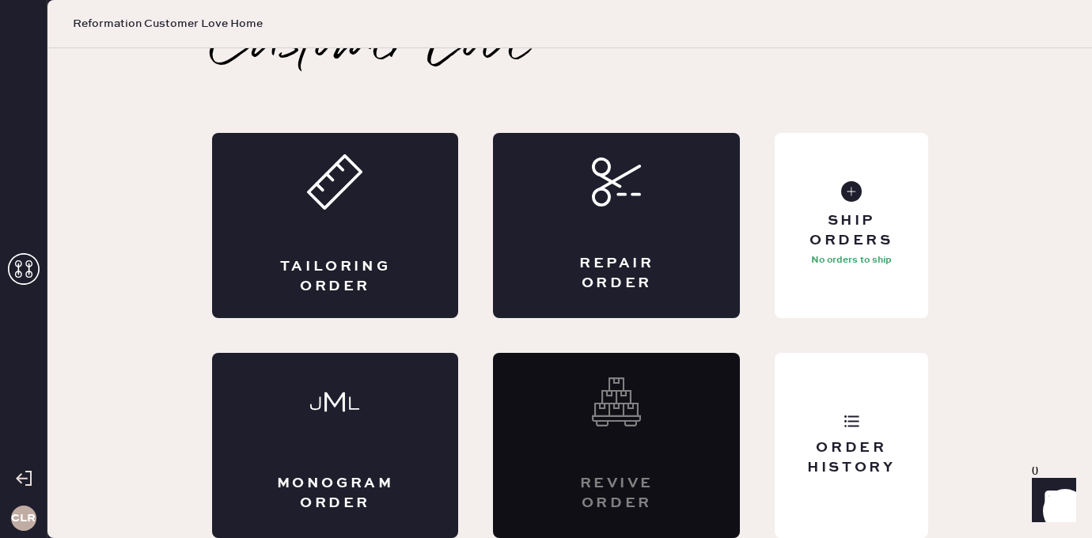
scroll to position [36, 0]
click at [830, 230] on div "Ship Orders" at bounding box center [850, 231] width 127 height 40
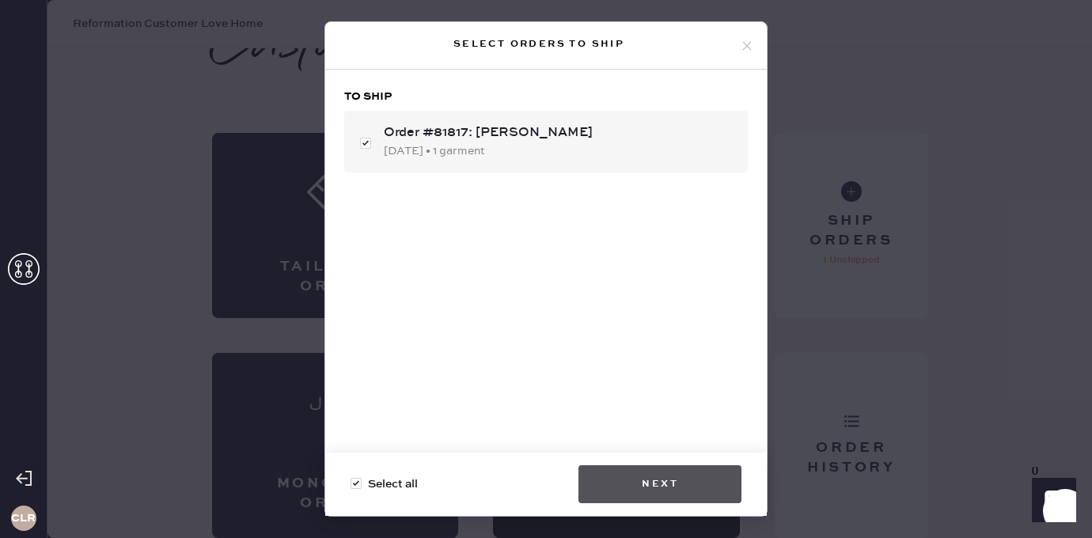
click at [651, 476] on button "Next" at bounding box center [659, 484] width 163 height 38
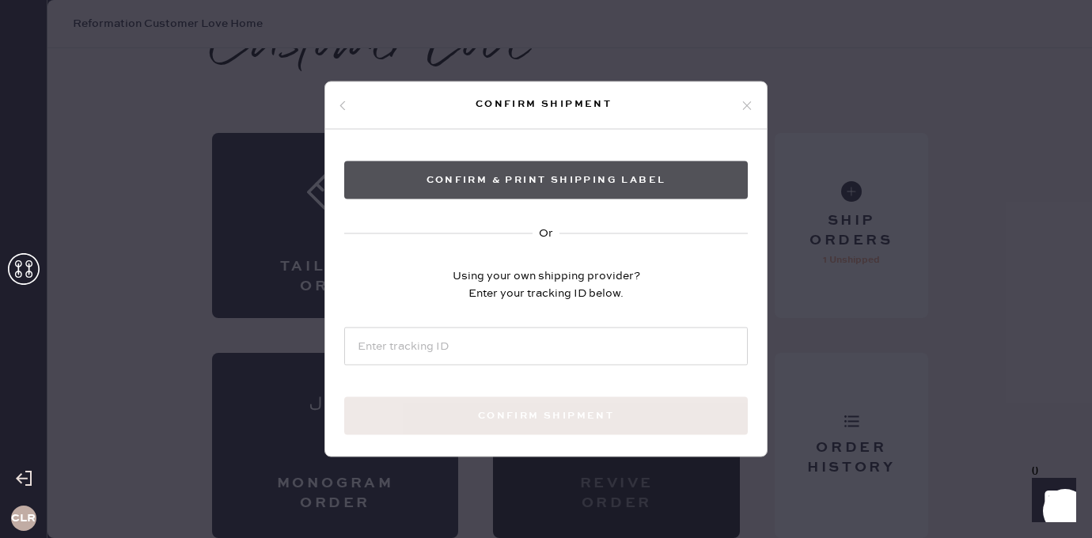
click at [558, 175] on button "Confirm & Print shipping label" at bounding box center [546, 180] width 404 height 38
